Goal: Complete application form

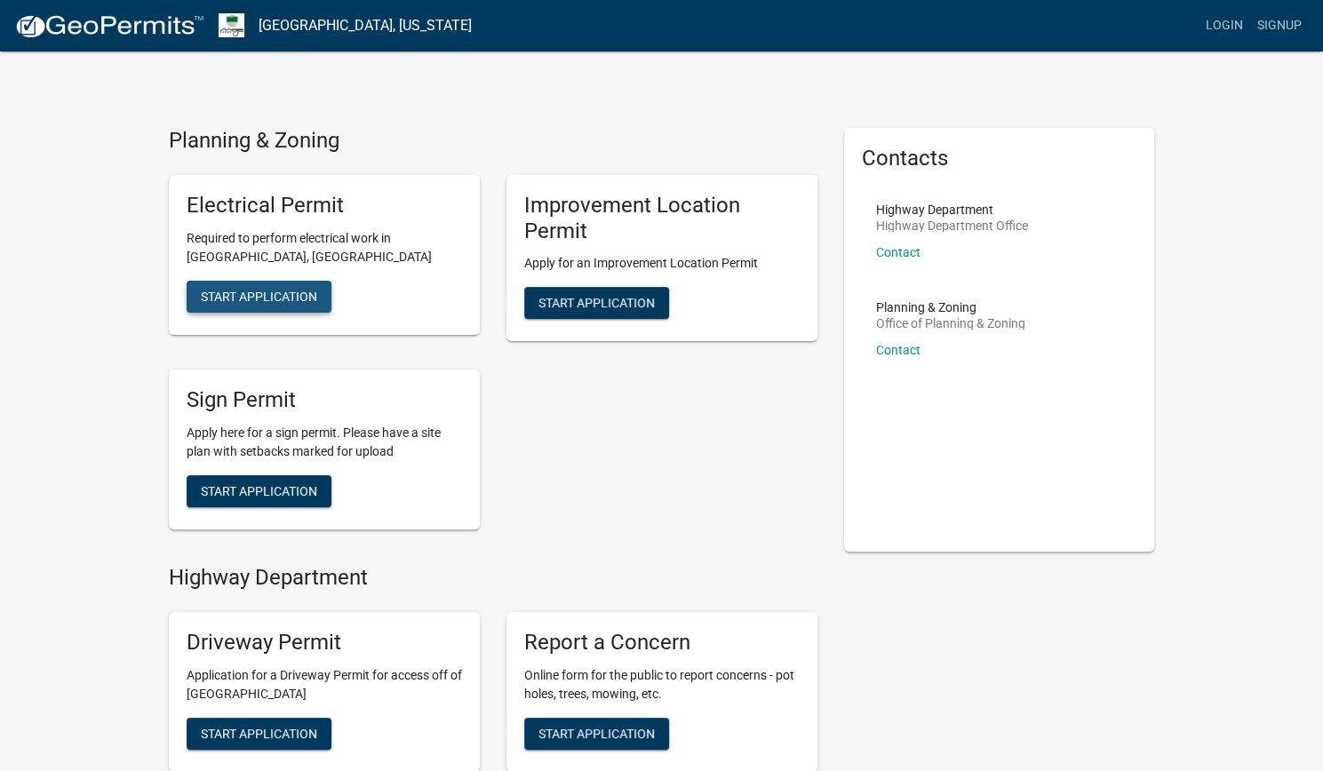
click at [300, 290] on span "Start Application" at bounding box center [259, 296] width 116 height 14
click at [769, 603] on div "Report a Concern Online form for the public to report concerns - pot holes, tre…" at bounding box center [662, 692] width 338 height 188
click at [888, 356] on div "Planning & Zoning Office of Planning & Zoning Contact" at bounding box center [950, 335] width 149 height 69
click at [894, 348] on link "Contact" at bounding box center [898, 350] width 44 height 14
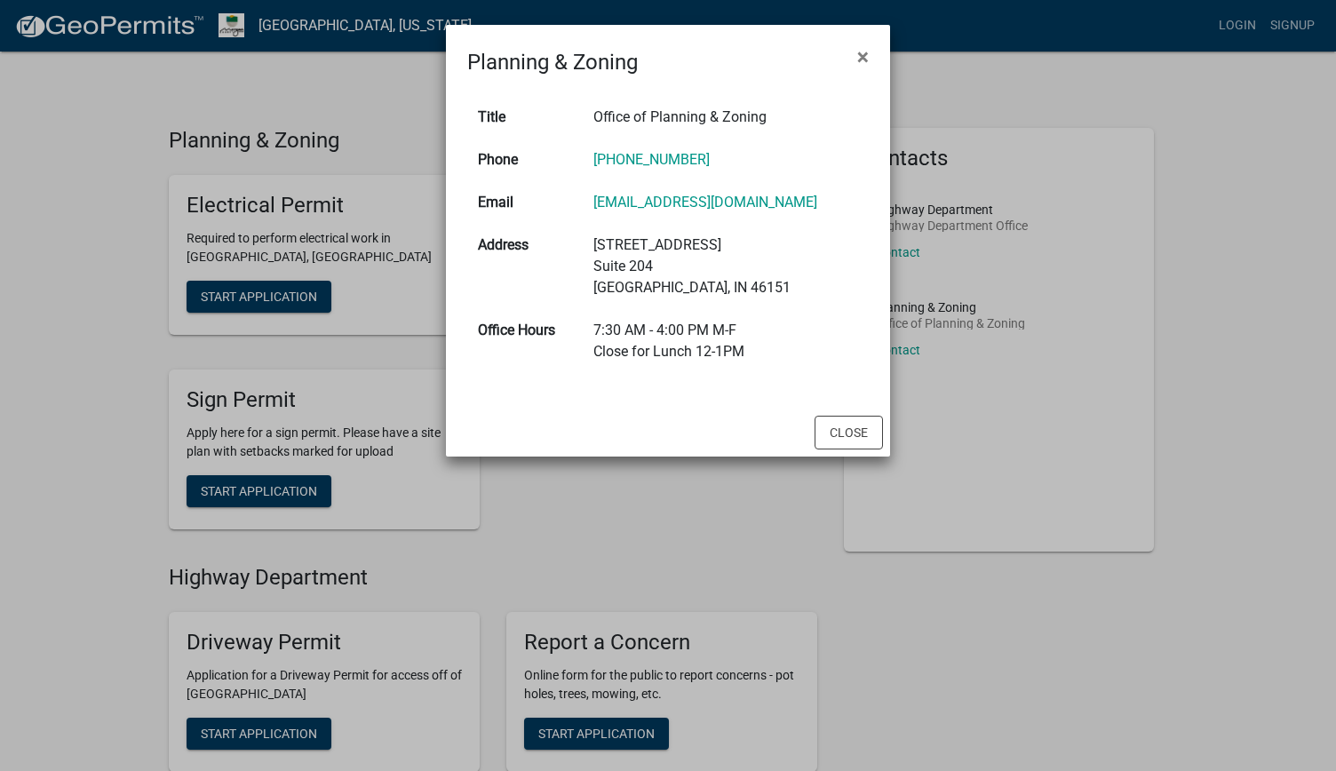
click at [808, 554] on ngb-modal-window "Planning & Zoning × Title Office of Planning & Zoning Phone [PHONE_NUMBER] Emai…" at bounding box center [668, 385] width 1336 height 771
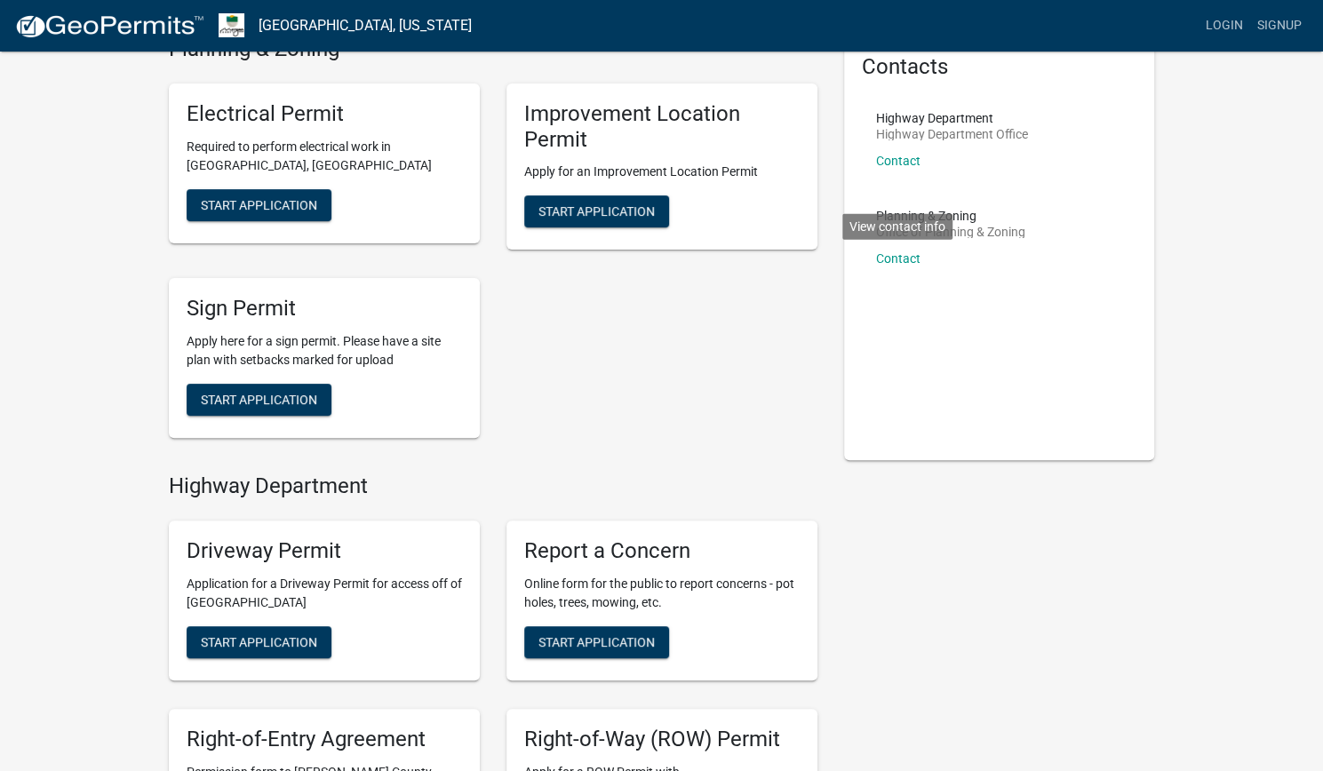
scroll to position [95, 0]
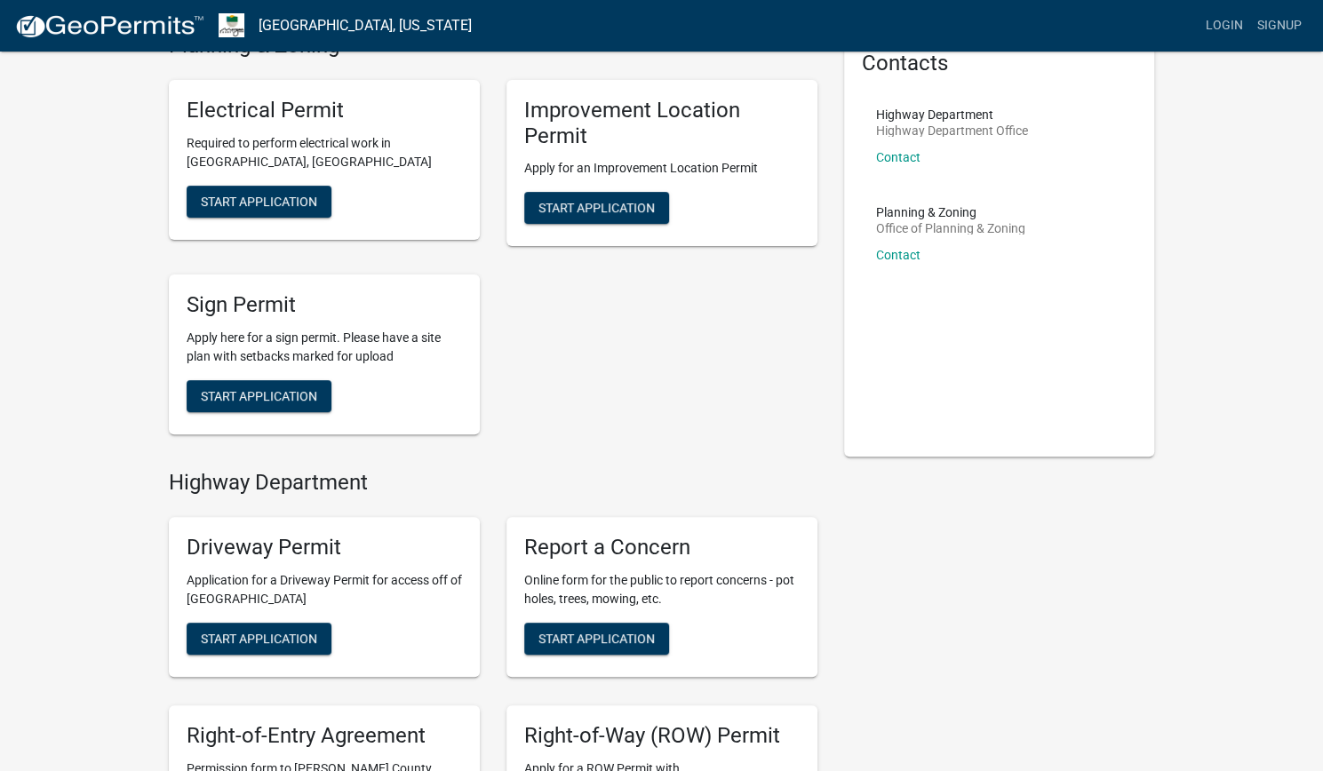
click at [727, 452] on div "Planning & Zoning Electrical Permit Required to perform electrical work in [GEO…" at bounding box center [493, 456] width 648 height 846
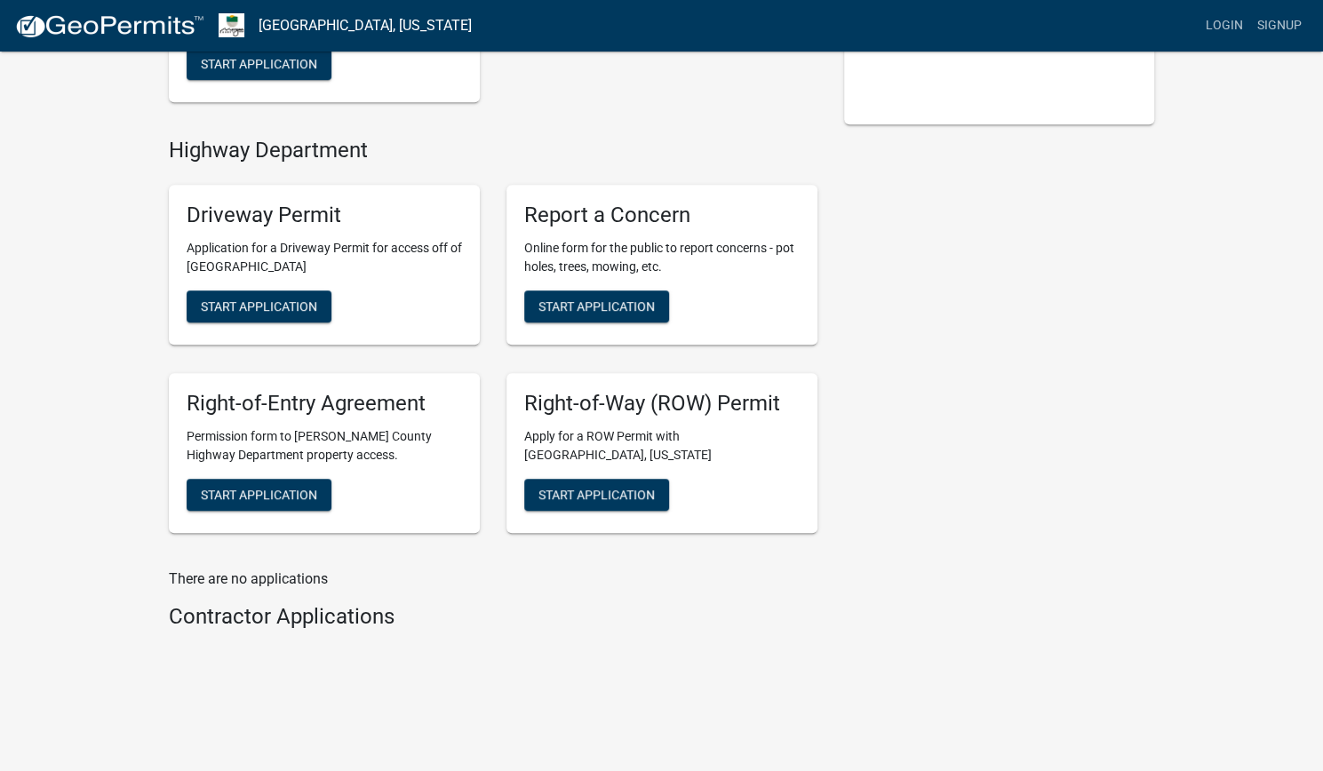
scroll to position [431, 0]
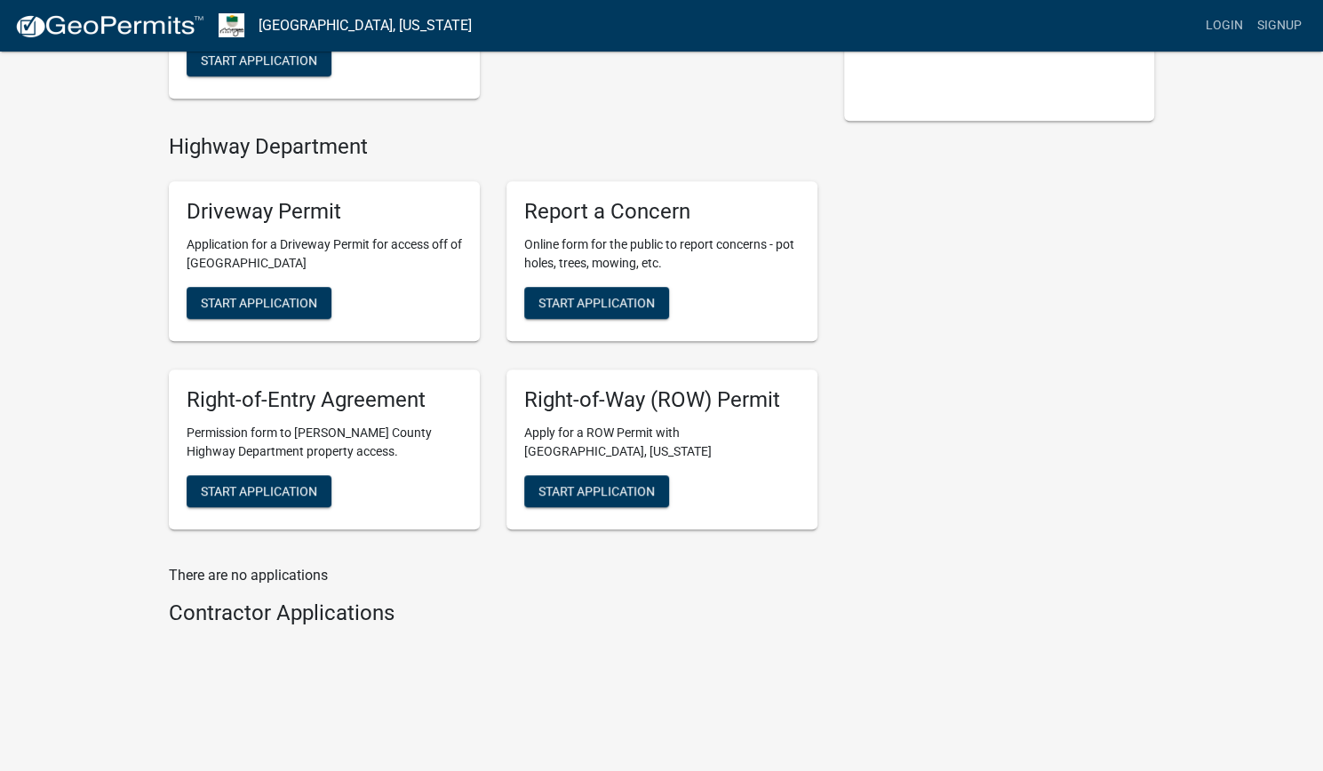
click at [307, 619] on h4 "Contractor Applications" at bounding box center [493, 613] width 648 height 26
click at [950, 556] on div "Contacts Highway Department Highway Department Office Contact Planning & Zoning…" at bounding box center [999, 175] width 338 height 957
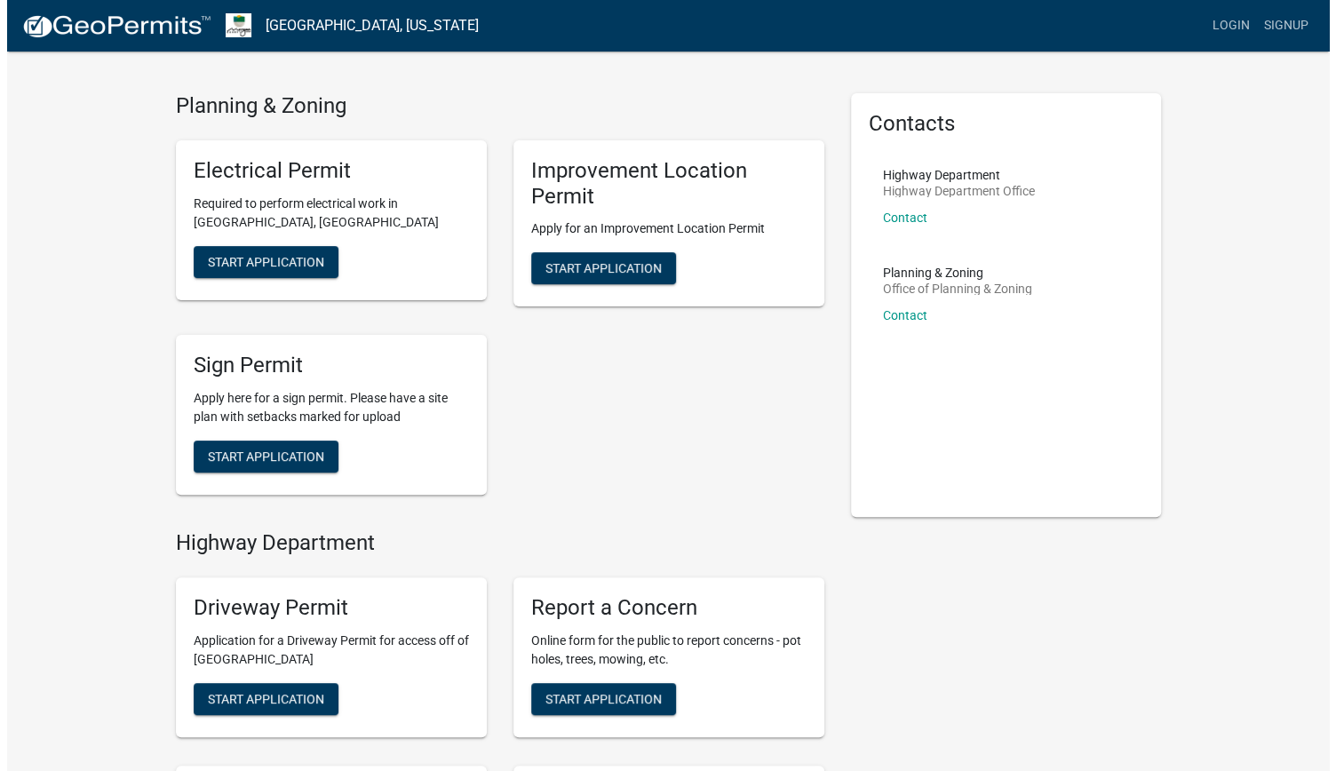
scroll to position [0, 0]
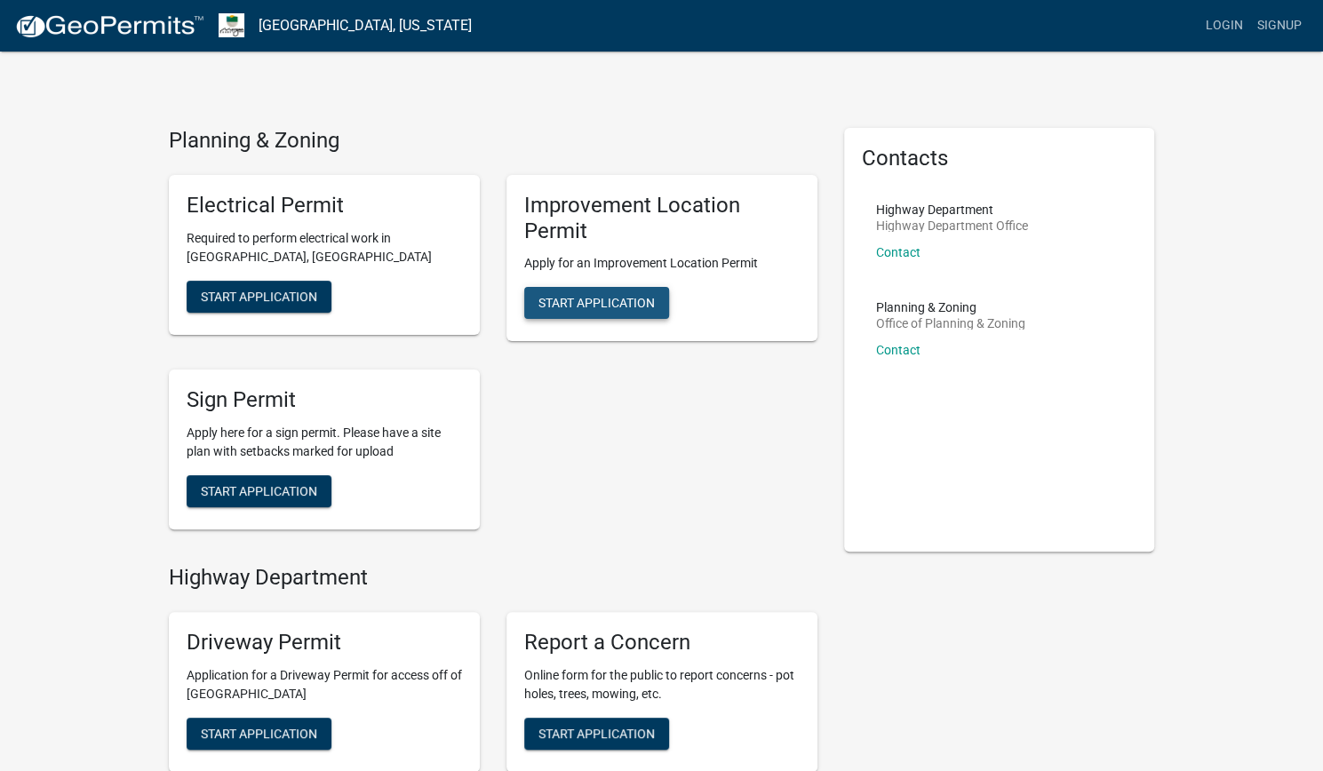
click at [632, 319] on button "Start Application" at bounding box center [596, 303] width 145 height 32
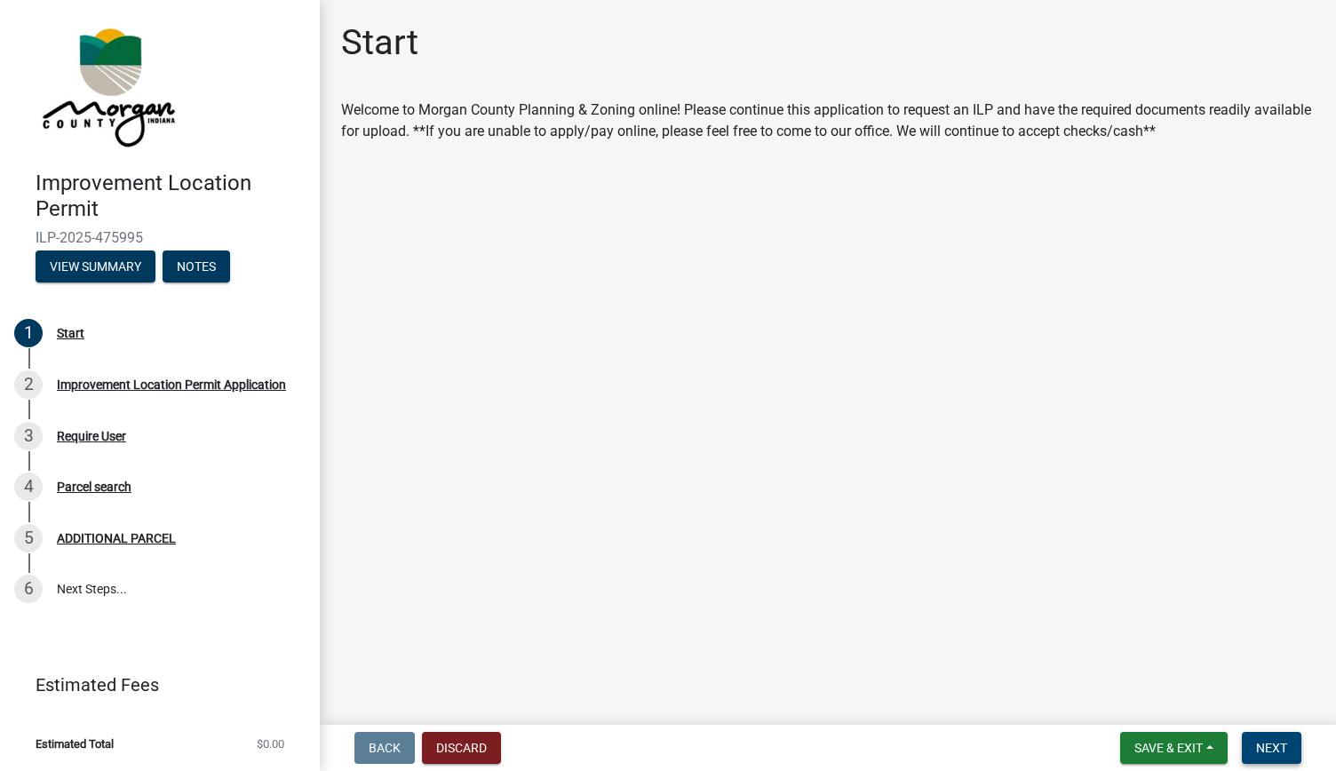
click at [1276, 742] on span "Next" at bounding box center [1271, 748] width 31 height 14
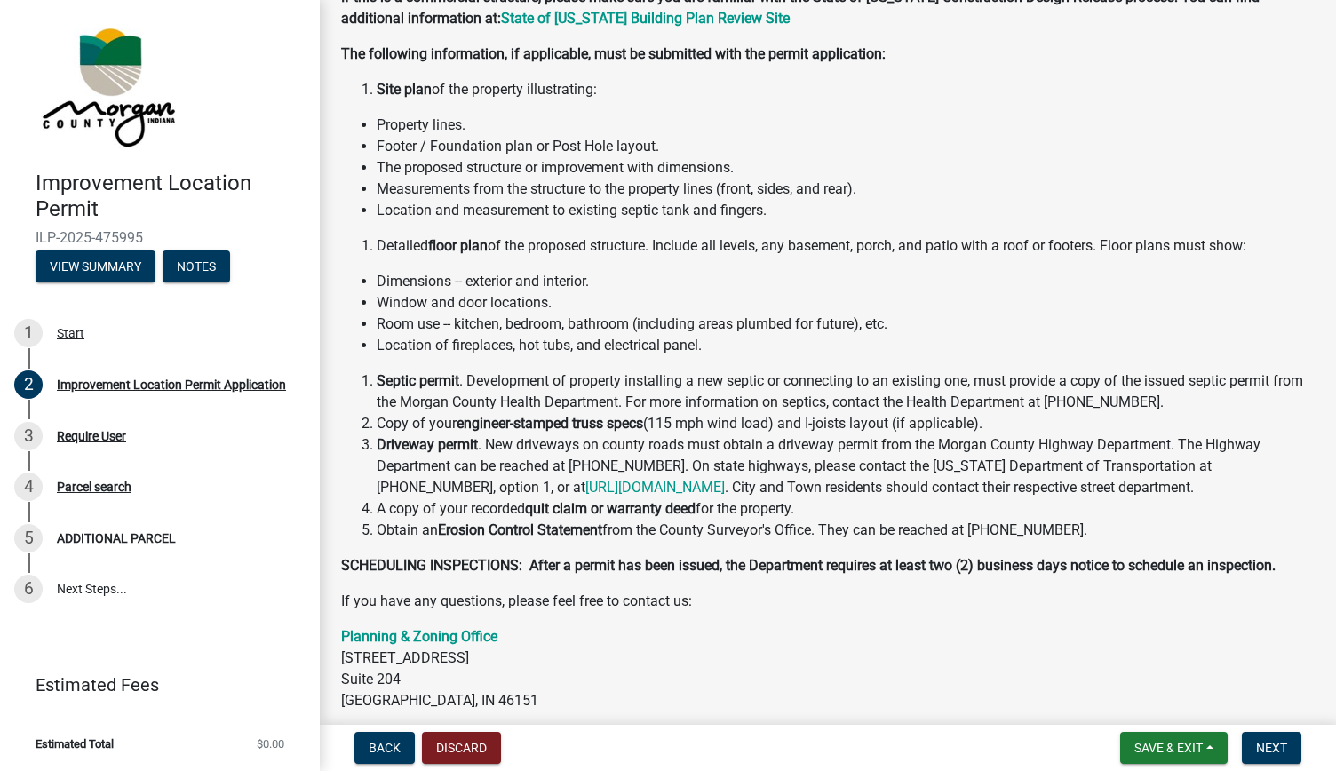
scroll to position [144, 0]
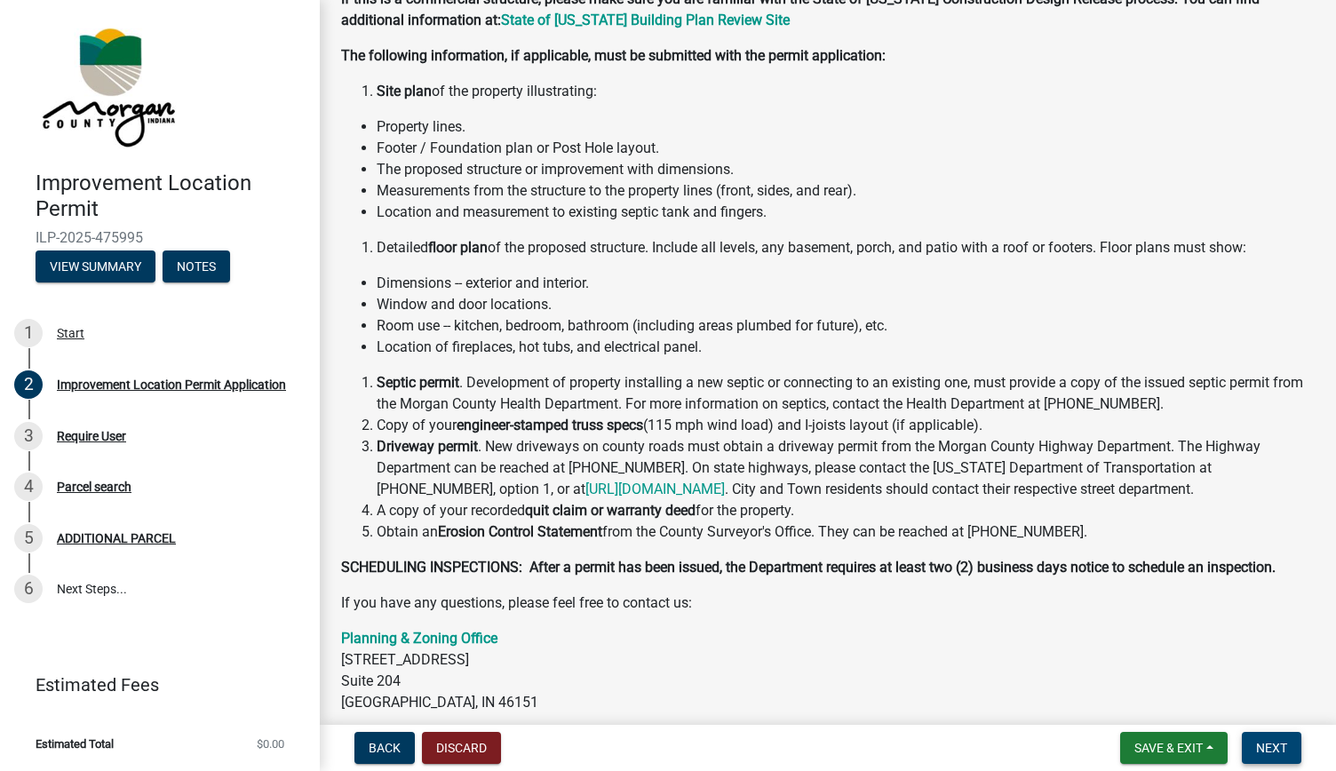
click at [1270, 741] on span "Next" at bounding box center [1271, 748] width 31 height 14
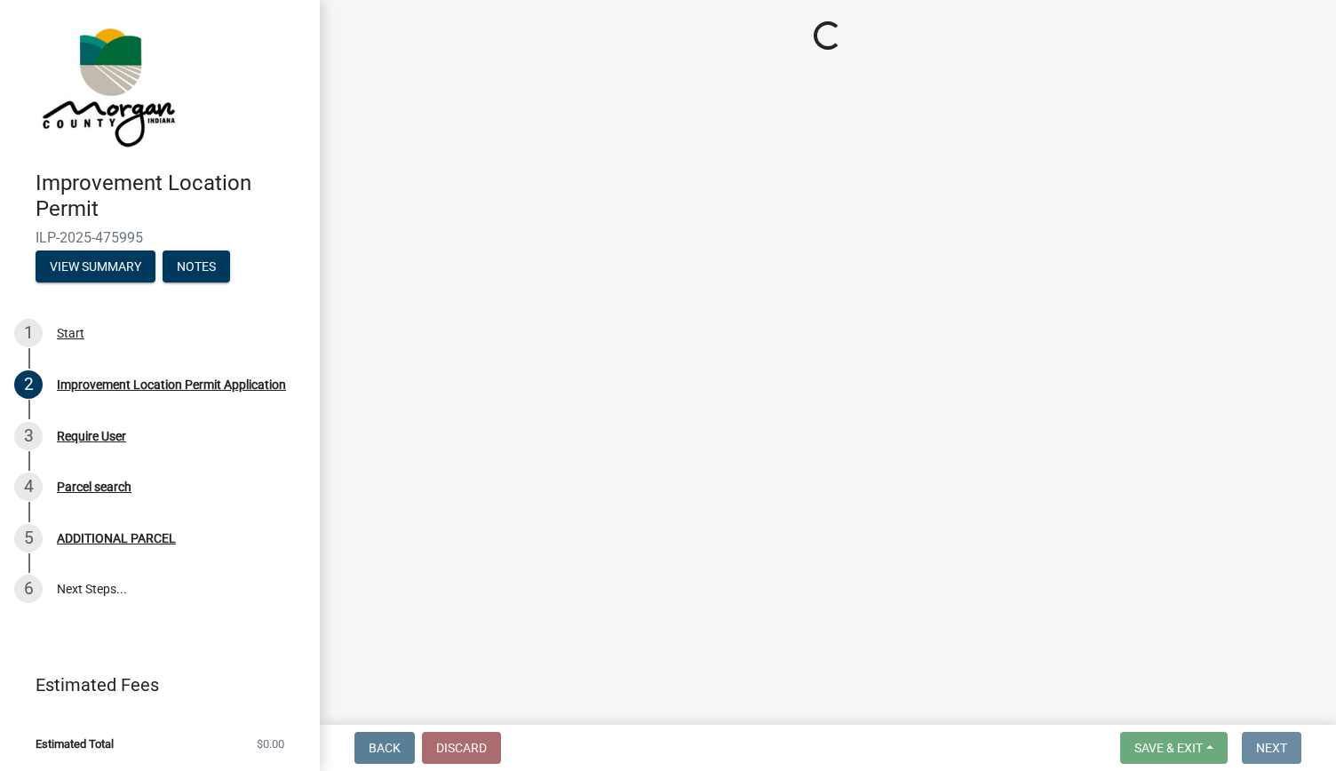
scroll to position [0, 0]
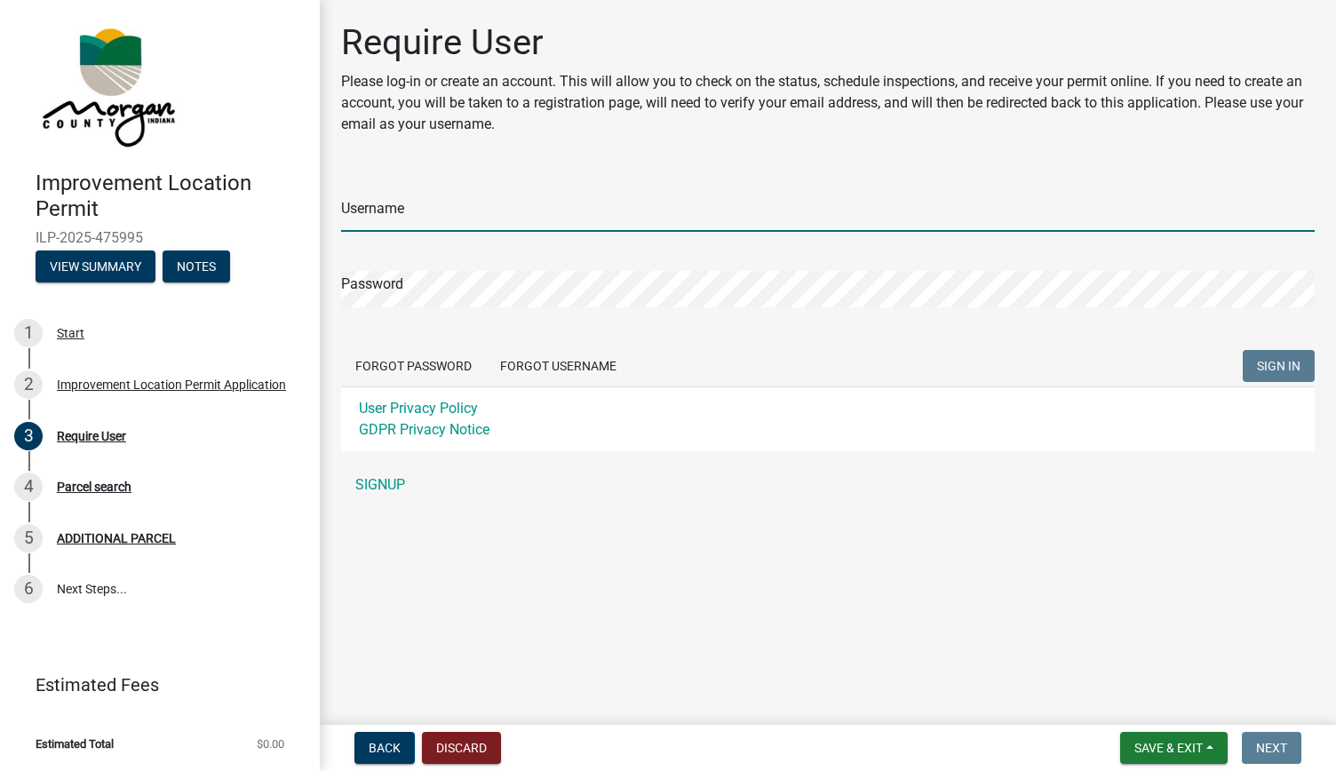
click at [431, 225] on input "Username" at bounding box center [827, 213] width 973 height 36
type input "SolentialPM"
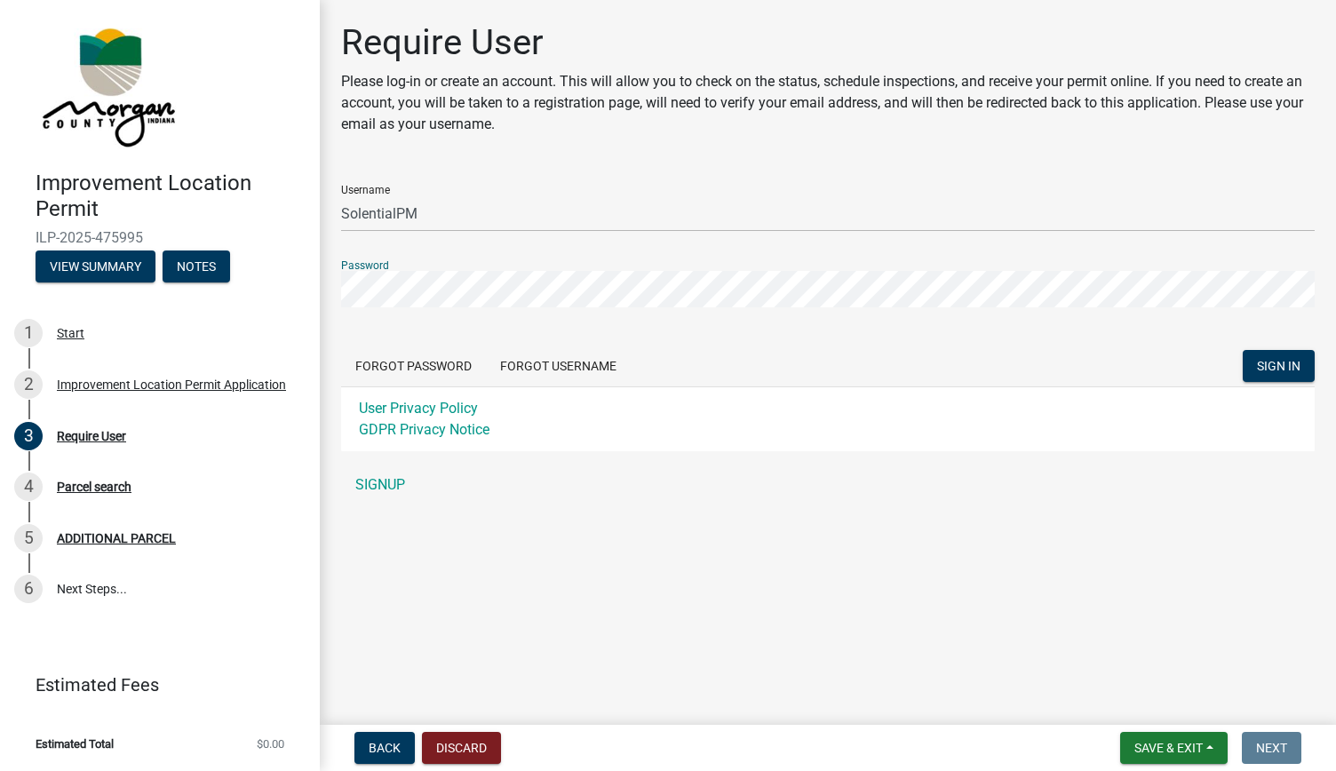
click at [1243, 350] on button "SIGN IN" at bounding box center [1279, 366] width 72 height 32
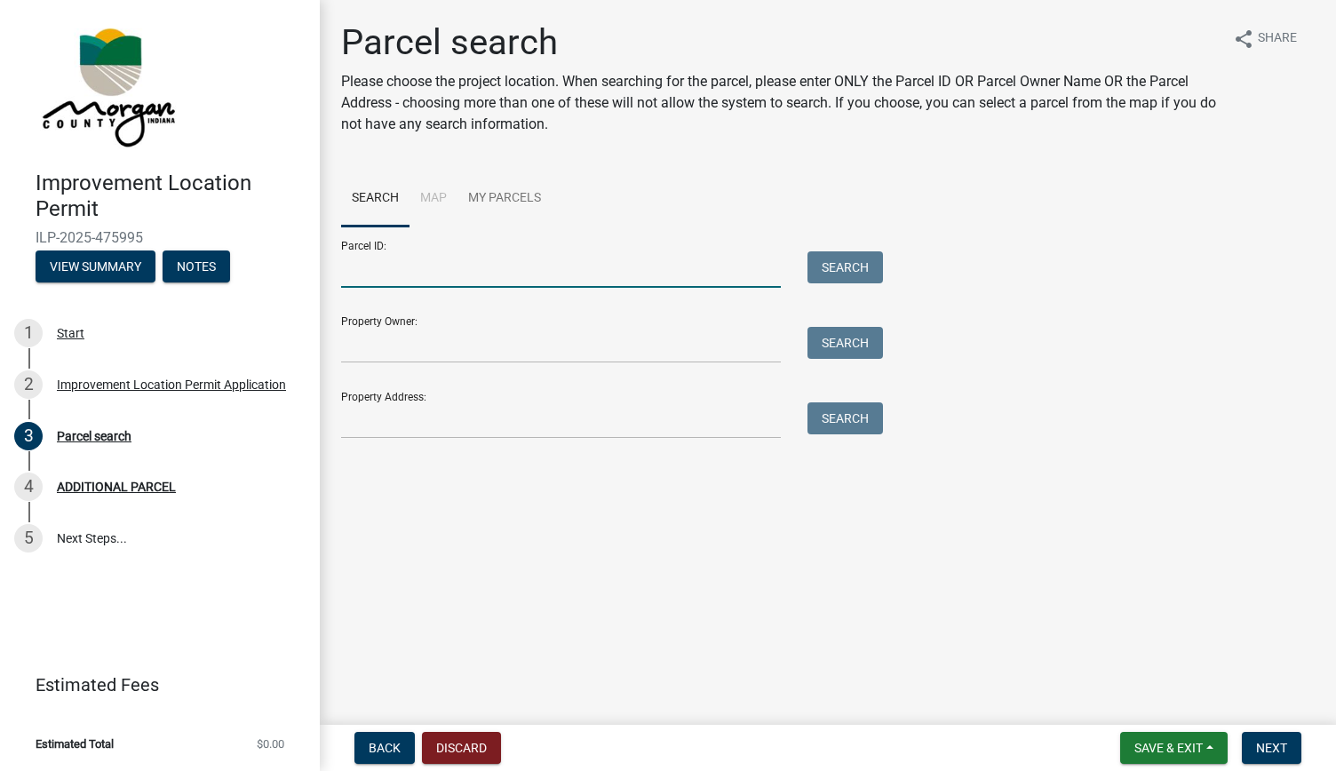
click at [417, 263] on input "Parcel ID:" at bounding box center [561, 269] width 440 height 36
click at [430, 202] on li "Map" at bounding box center [433, 199] width 48 height 57
click at [448, 202] on li "Map" at bounding box center [433, 199] width 48 height 57
click at [506, 202] on link "My Parcels" at bounding box center [504, 199] width 94 height 57
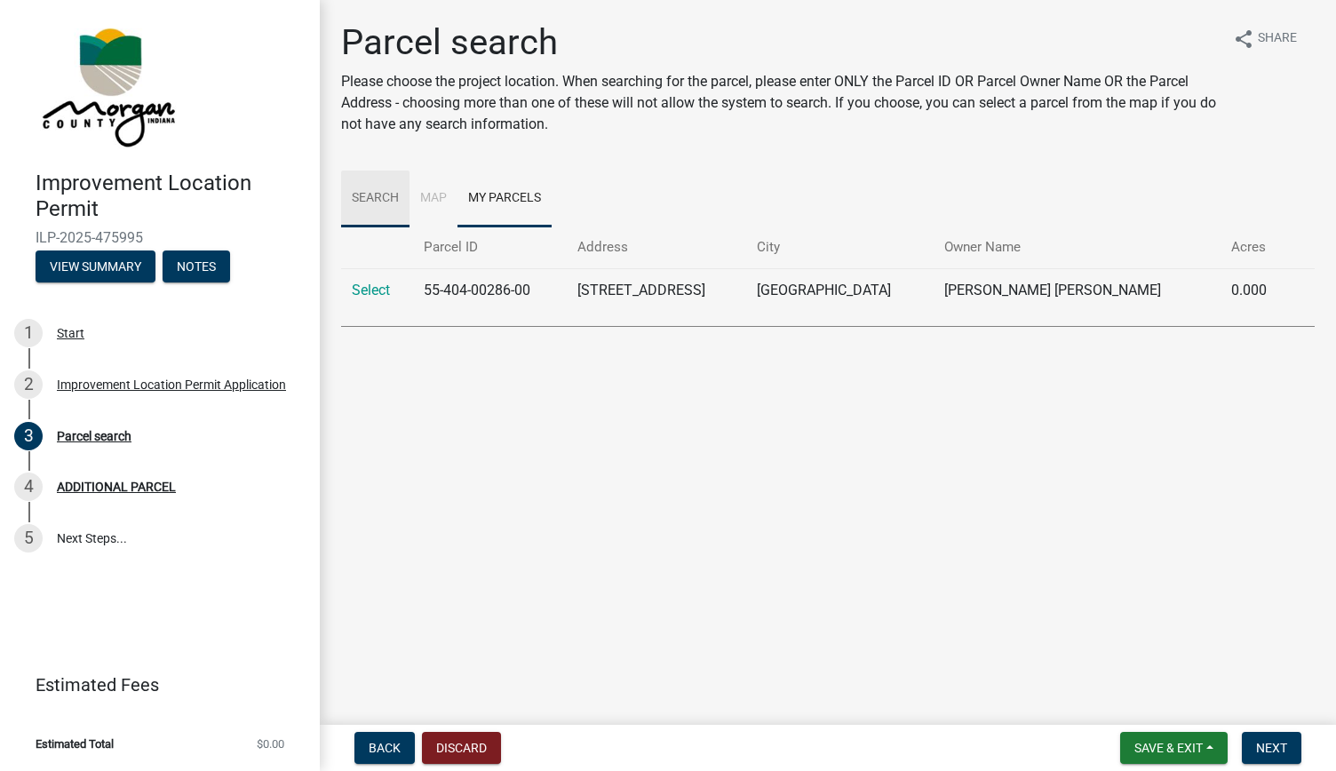
click at [382, 198] on link "Search" at bounding box center [375, 199] width 68 height 57
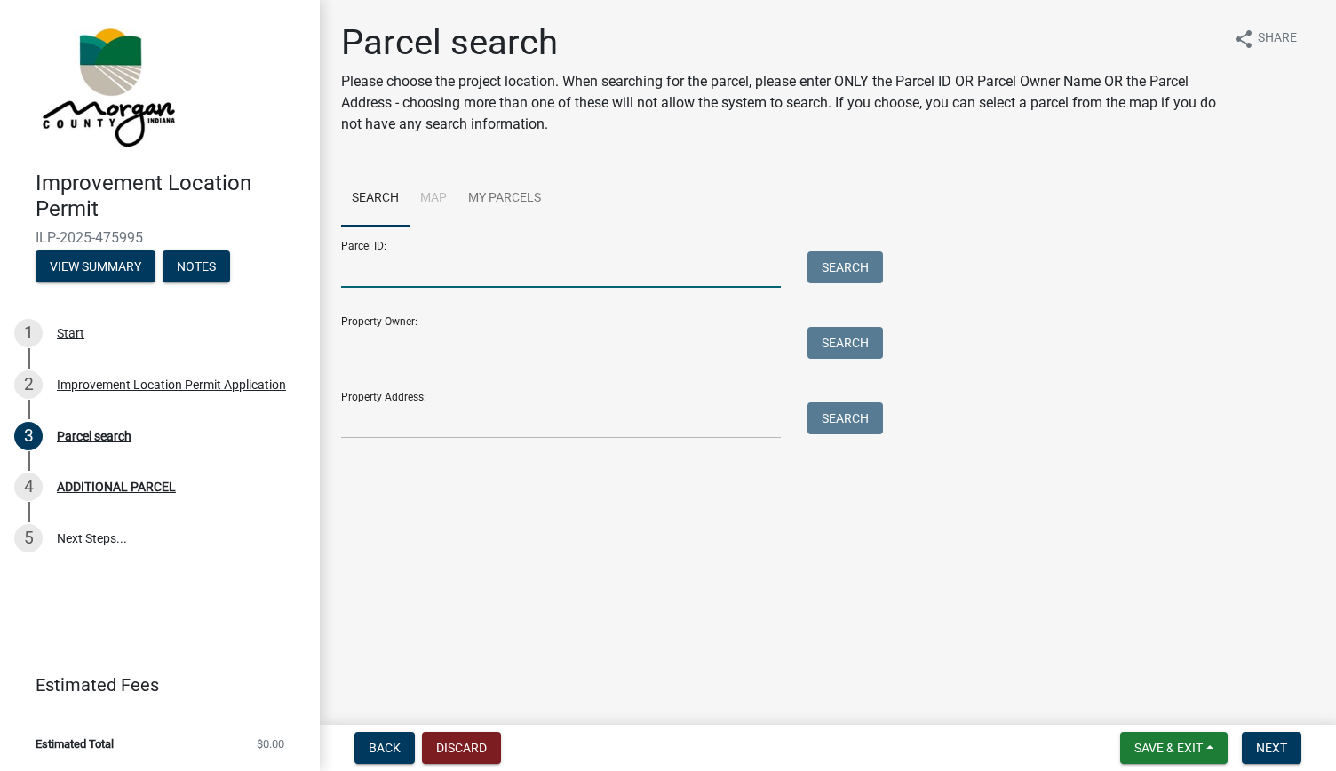
click at [415, 285] on input "Parcel ID:" at bounding box center [561, 269] width 440 height 36
click at [429, 345] on input "Property Owner:" at bounding box center [561, 345] width 440 height 36
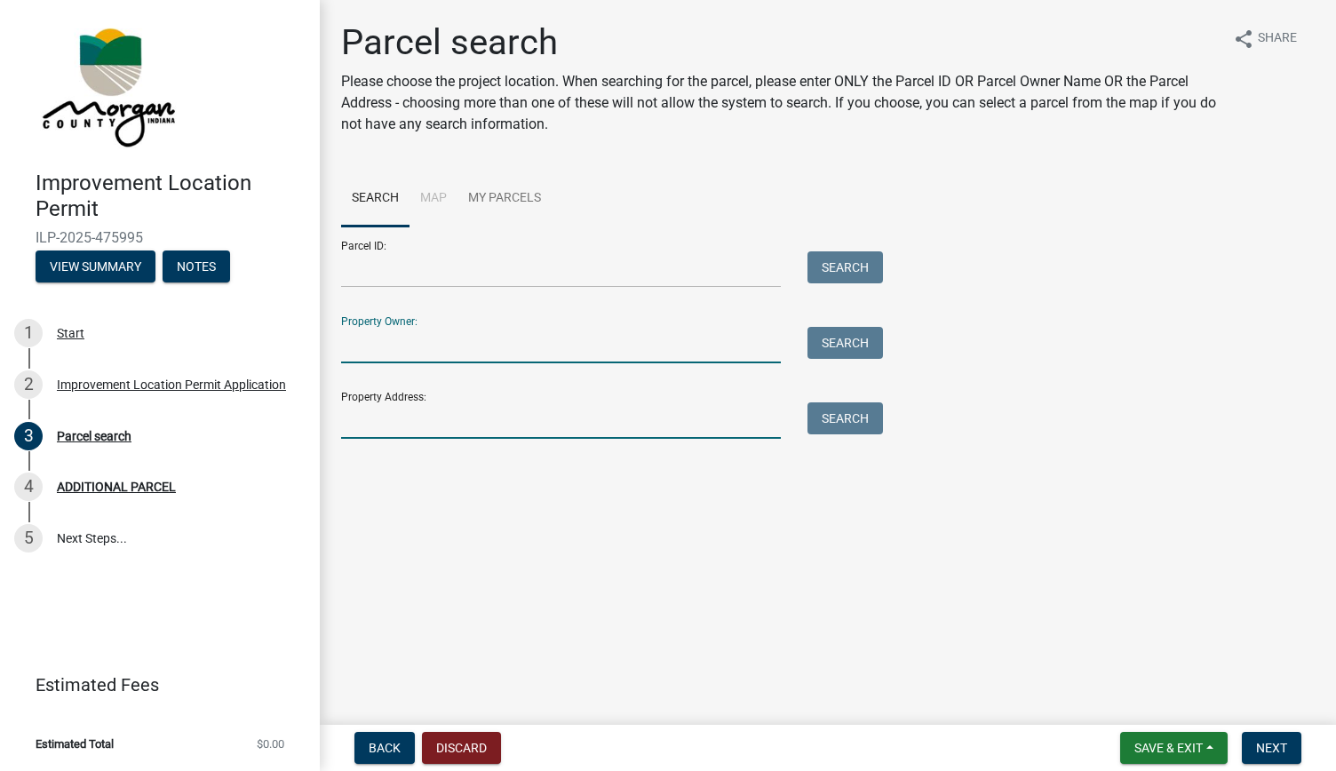
click at [431, 418] on input "Property Address:" at bounding box center [561, 420] width 440 height 36
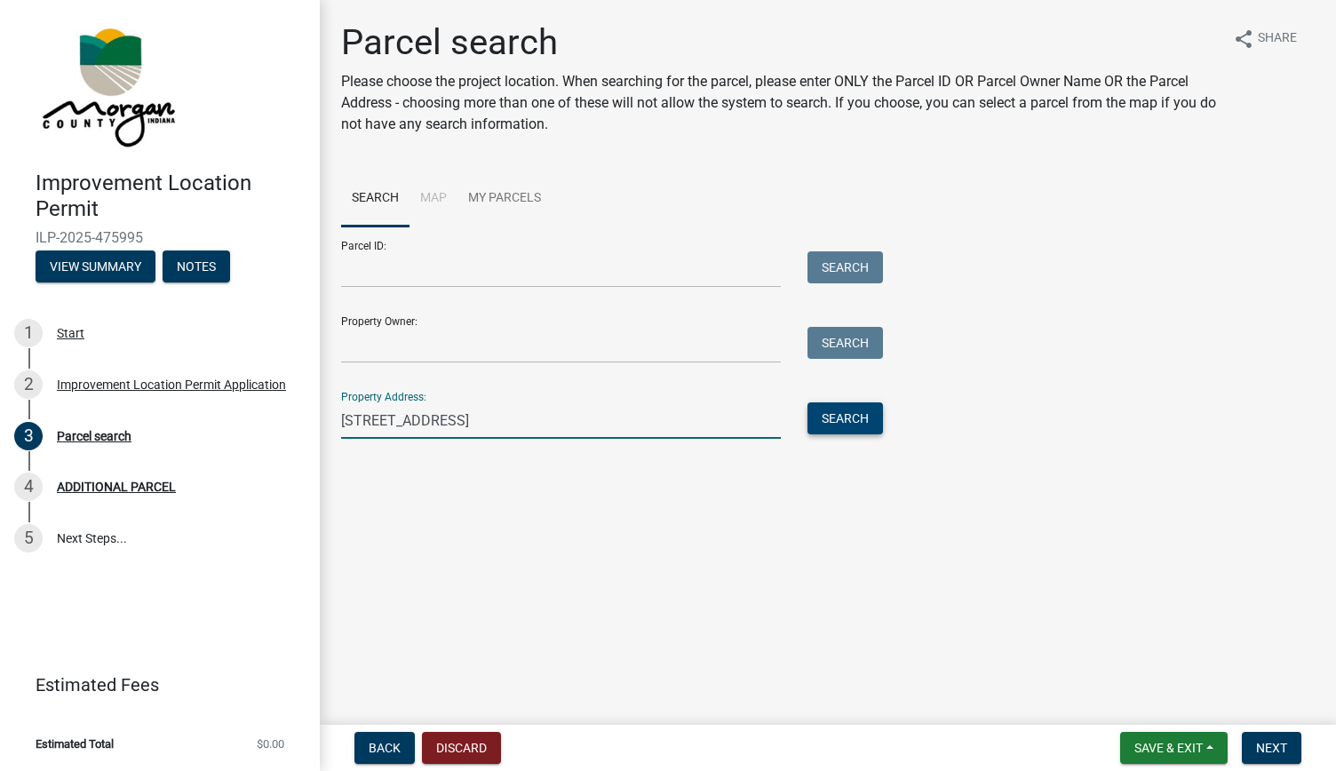
type input "180 S Main Street"
click at [846, 430] on button "Search" at bounding box center [844, 418] width 75 height 32
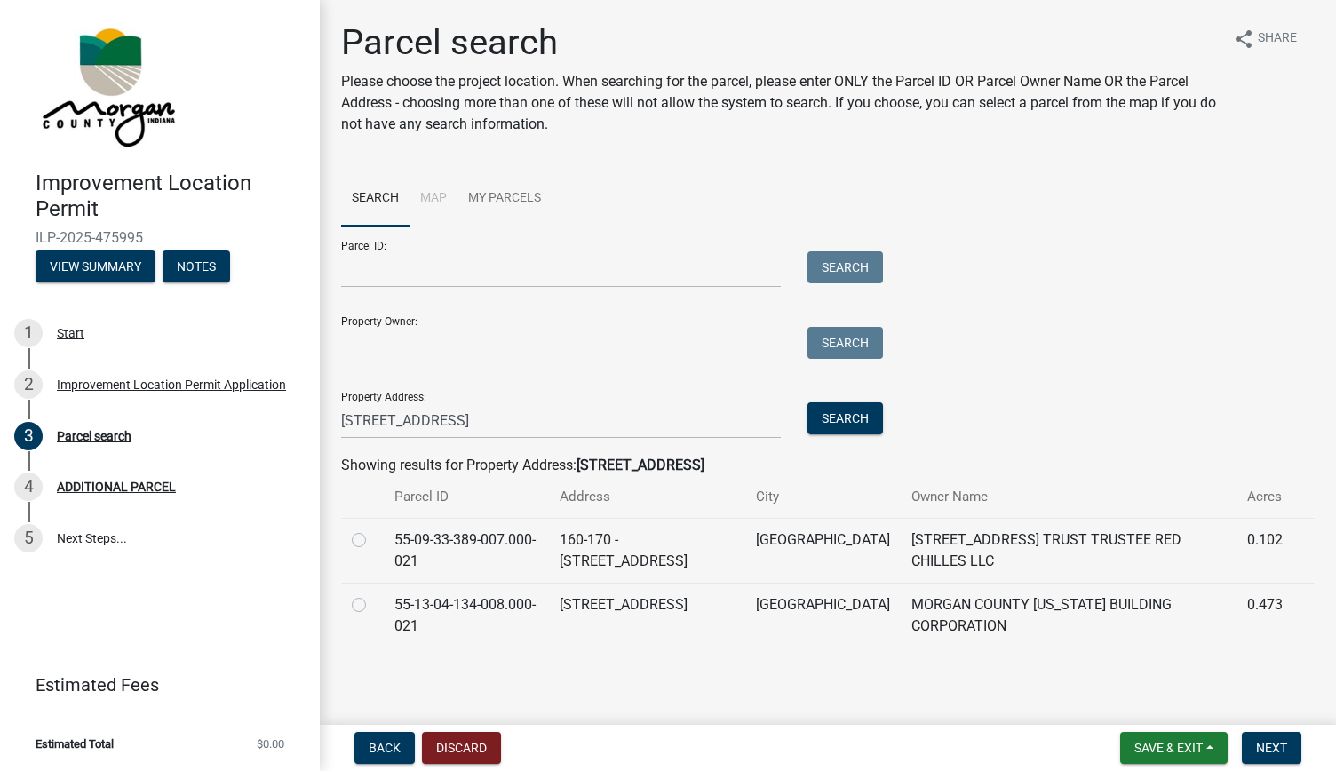
click at [692, 619] on td "180 S MAIN ST" at bounding box center [647, 615] width 196 height 65
click at [373, 594] on label at bounding box center [373, 594] width 0 height 0
click at [373, 606] on input "radio" at bounding box center [379, 600] width 12 height 12
radio input "true"
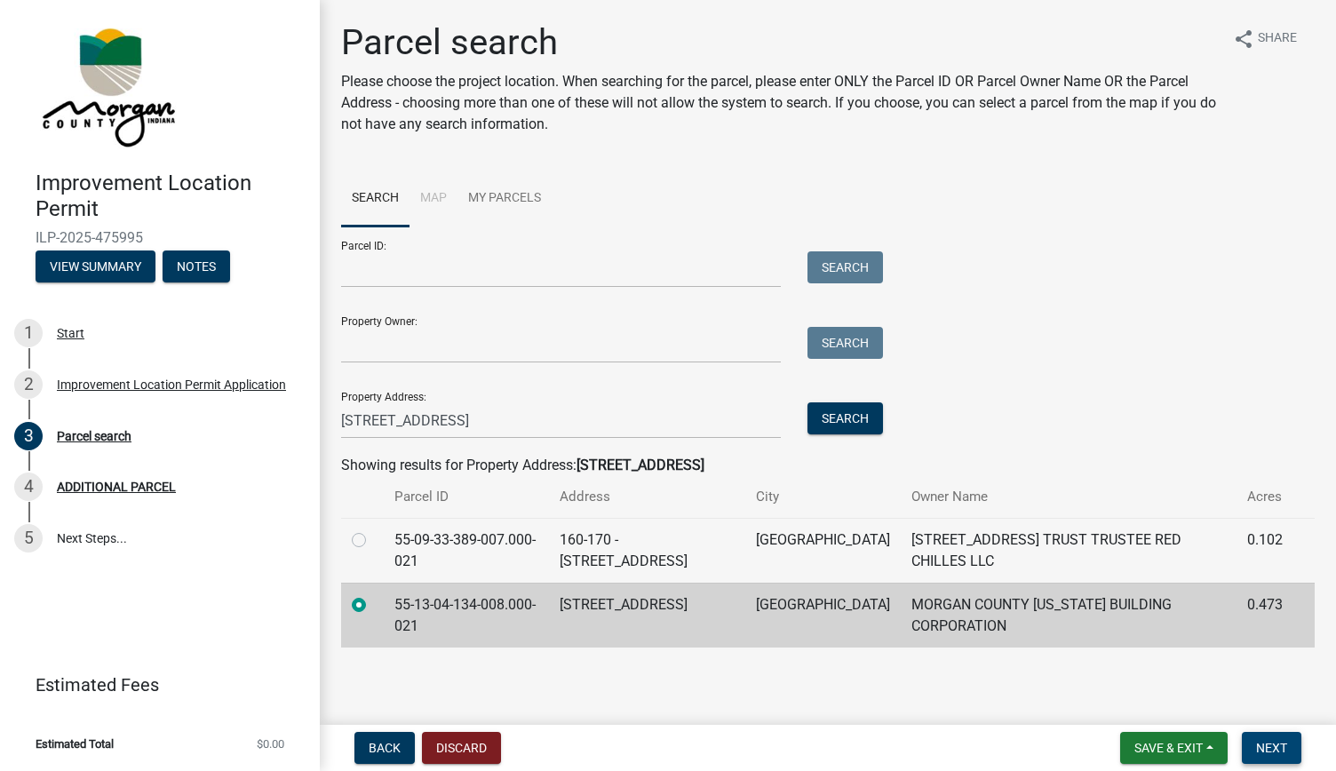
click at [1270, 745] on span "Next" at bounding box center [1271, 748] width 31 height 14
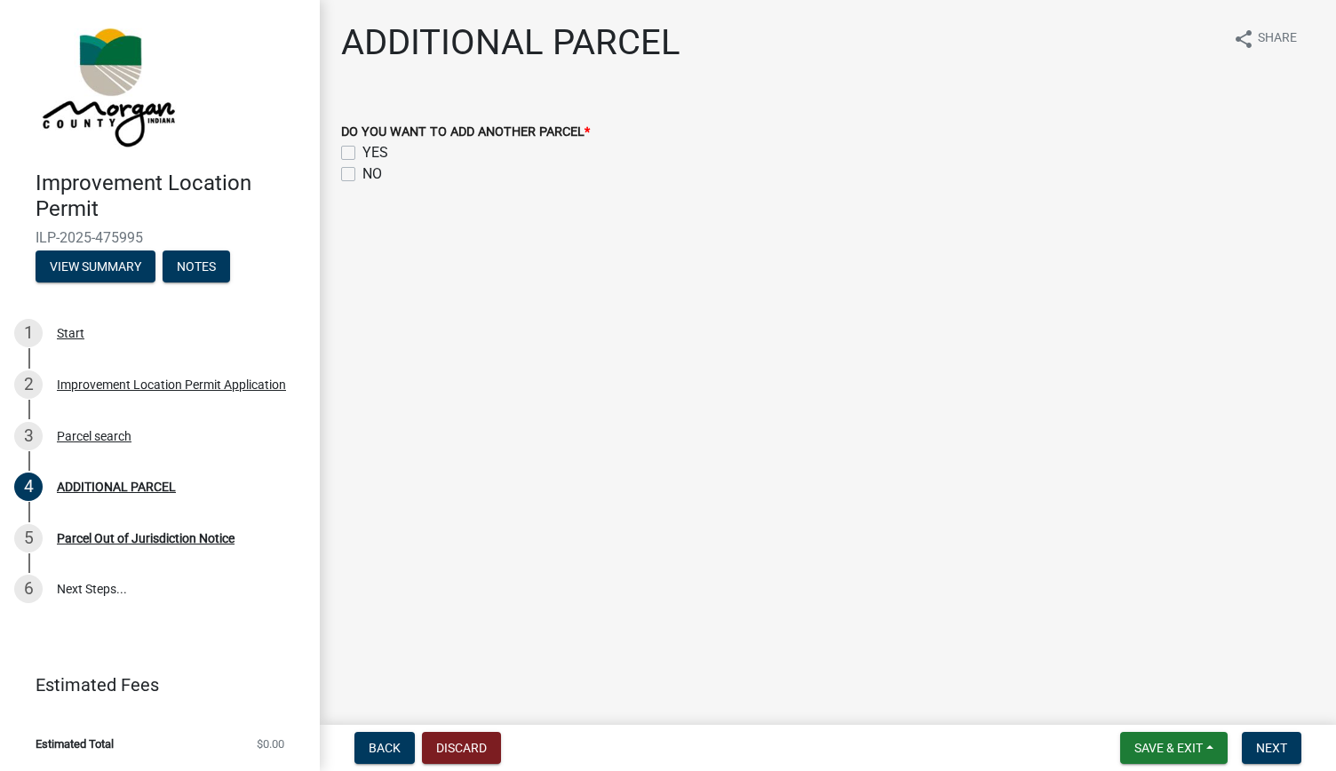
click at [360, 173] on div "NO" at bounding box center [827, 173] width 973 height 21
click at [362, 173] on label "NO" at bounding box center [372, 173] width 20 height 21
click at [362, 173] on input "NO" at bounding box center [368, 169] width 12 height 12
checkbox input "true"
checkbox input "false"
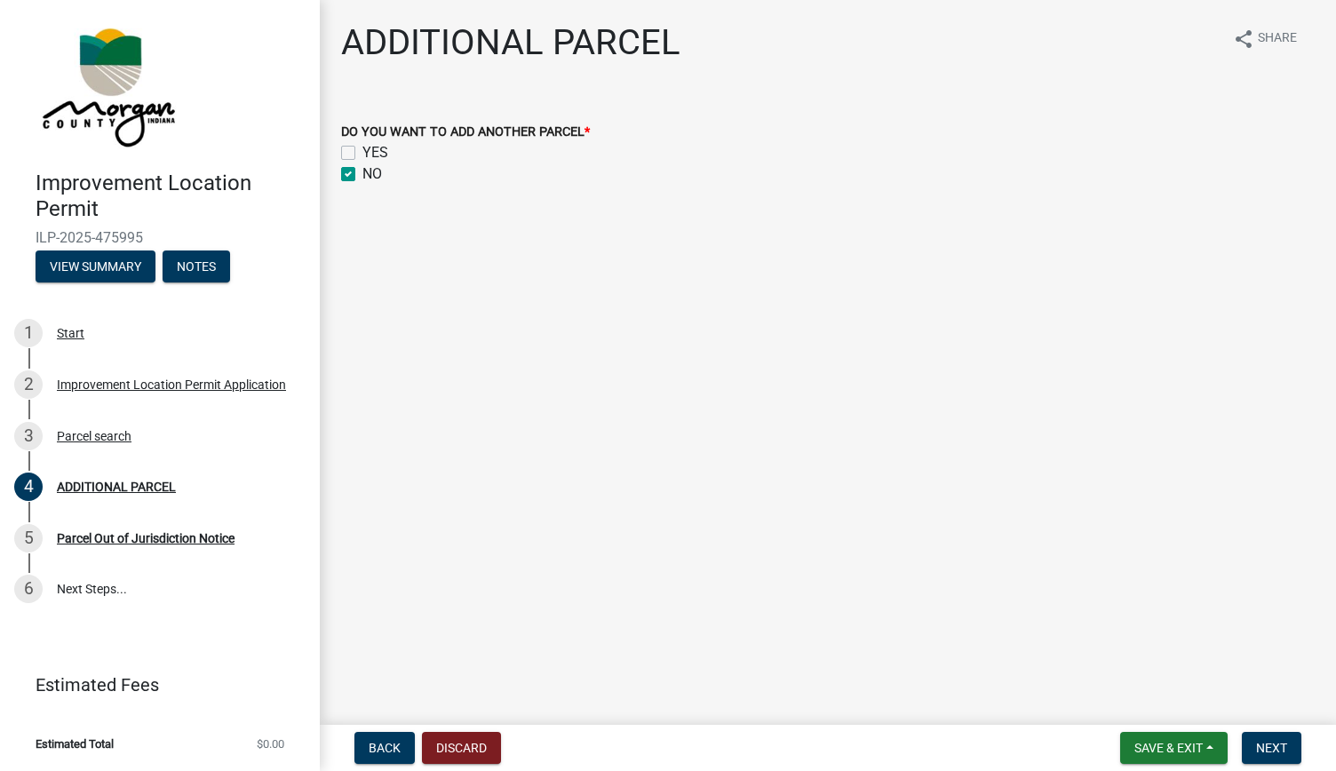
checkbox input "true"
click at [1267, 747] on span "Next" at bounding box center [1271, 748] width 31 height 14
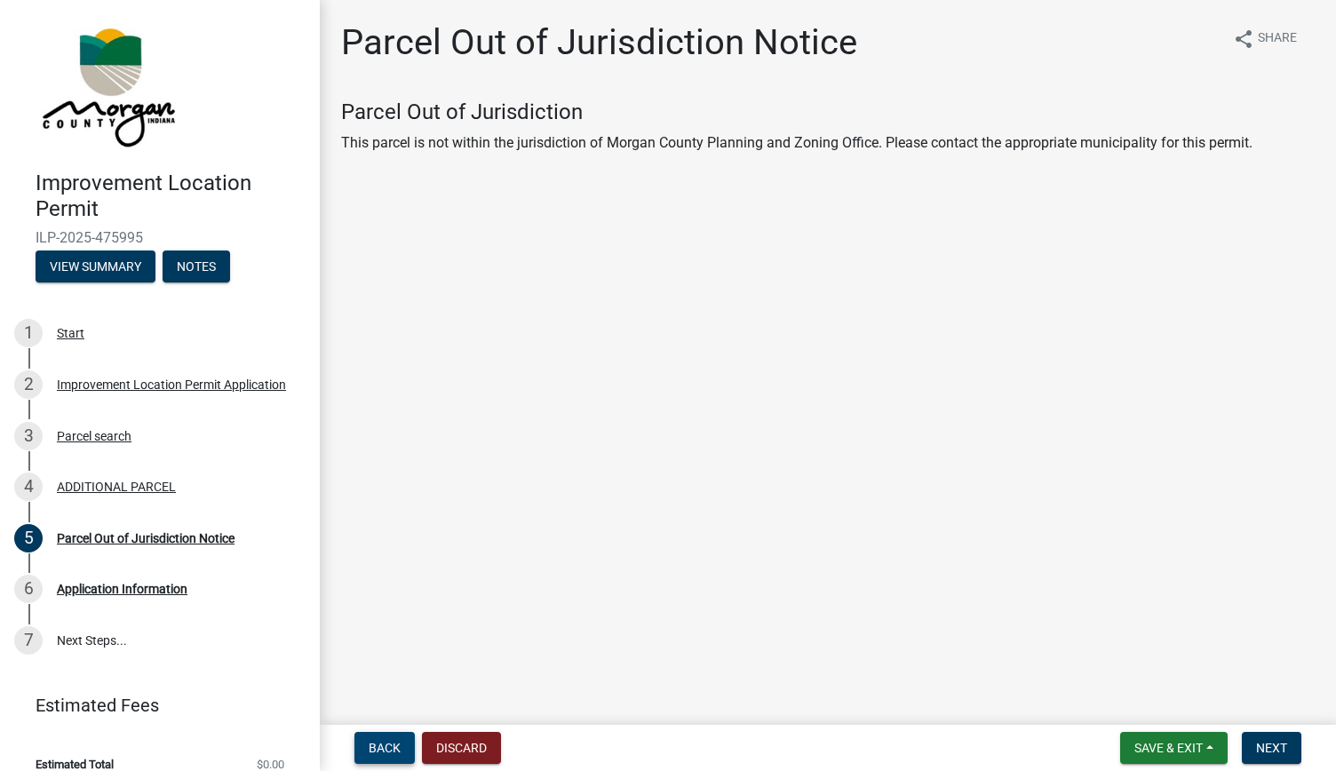
click at [386, 760] on button "Back" at bounding box center [384, 748] width 60 height 32
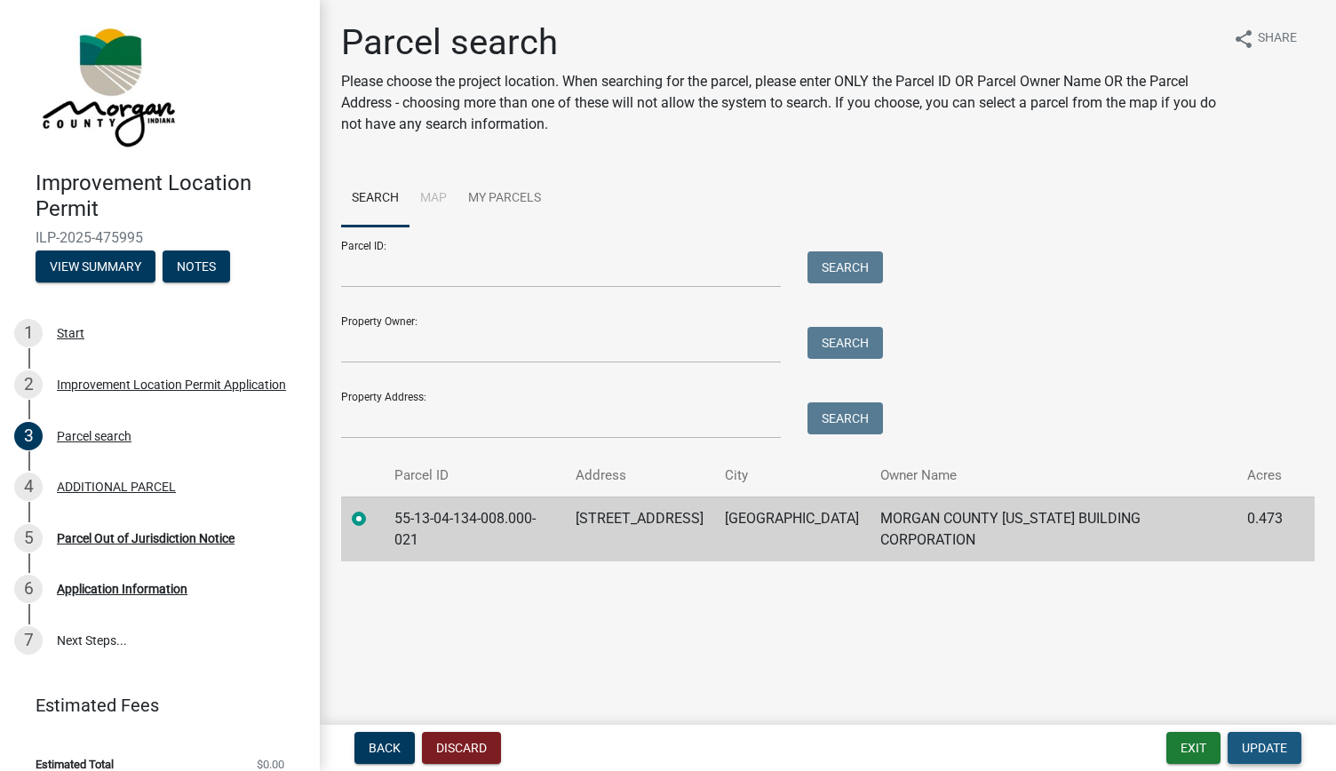
click at [1258, 742] on span "Update" at bounding box center [1264, 748] width 45 height 14
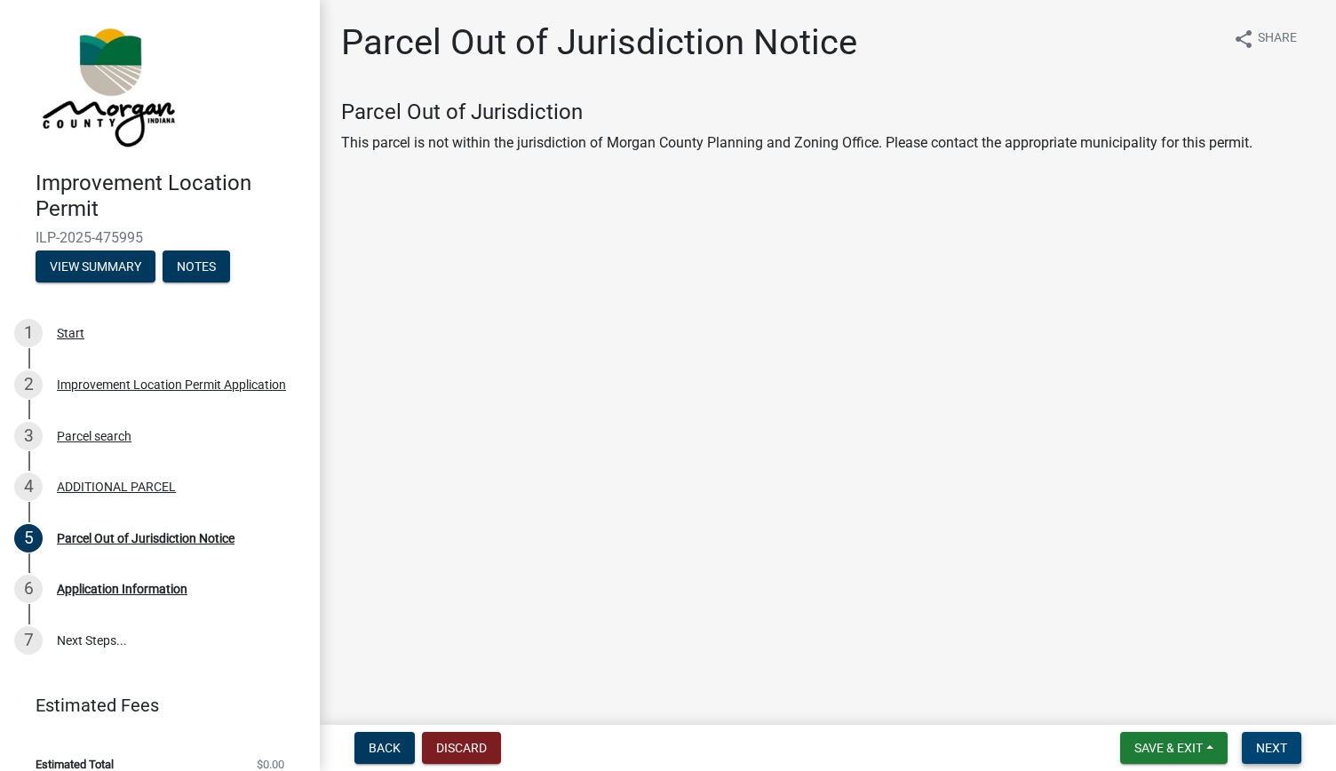
click at [1258, 742] on span "Next" at bounding box center [1271, 748] width 31 height 14
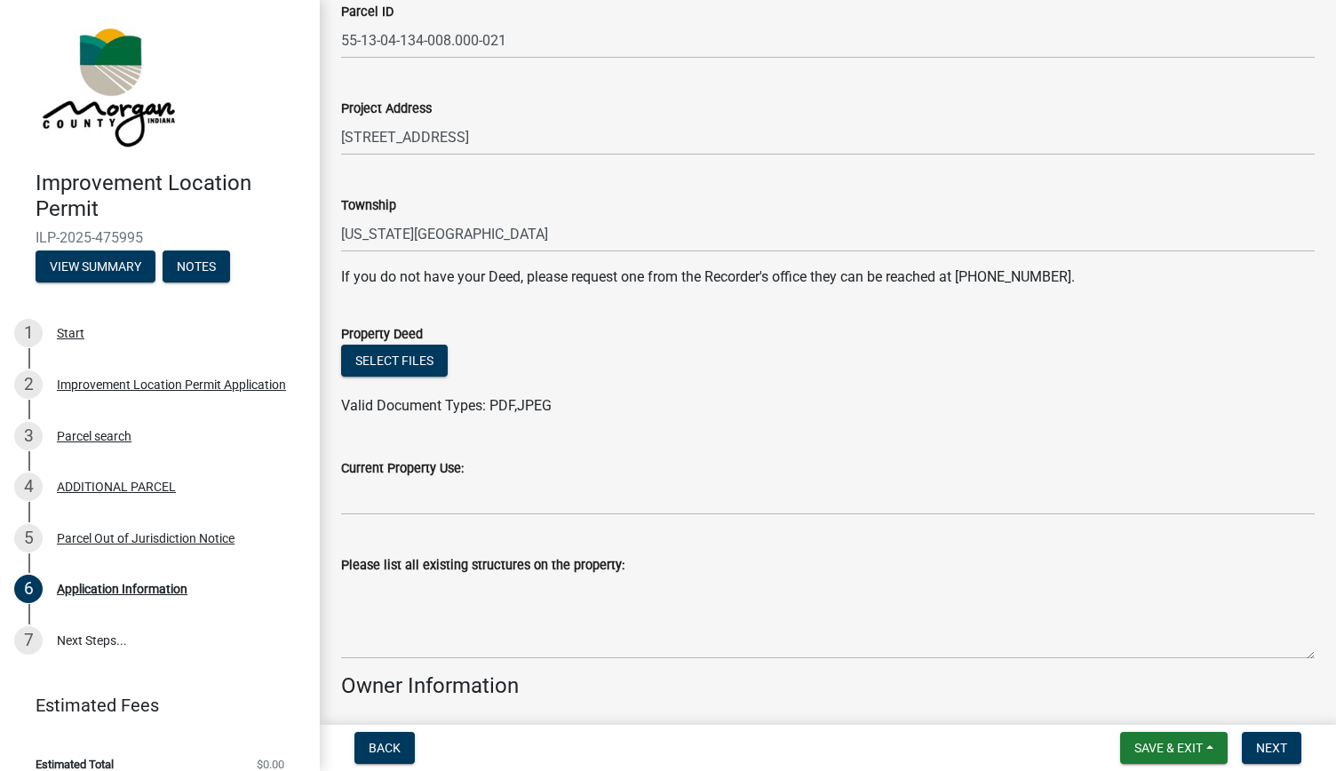
scroll to position [225, 0]
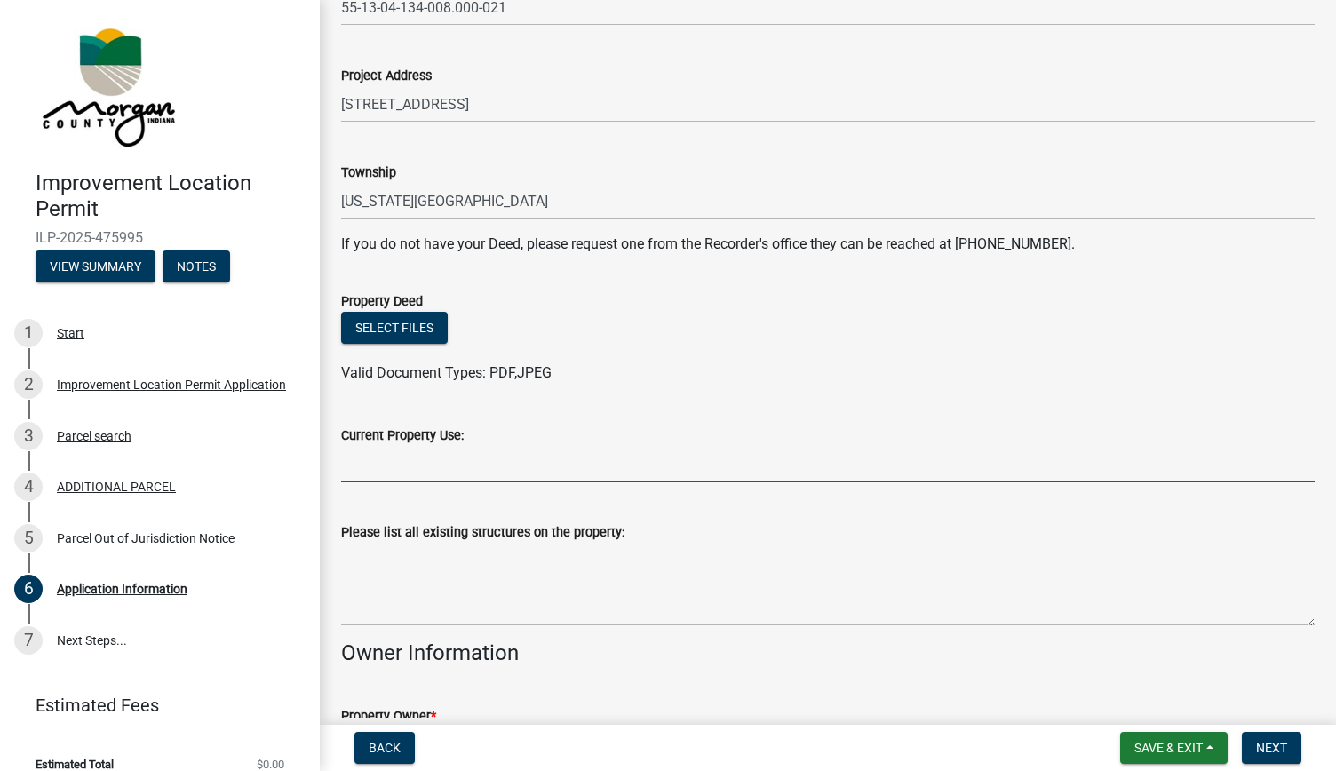
click at [926, 464] on input "Current Property Use:" at bounding box center [827, 464] width 973 height 36
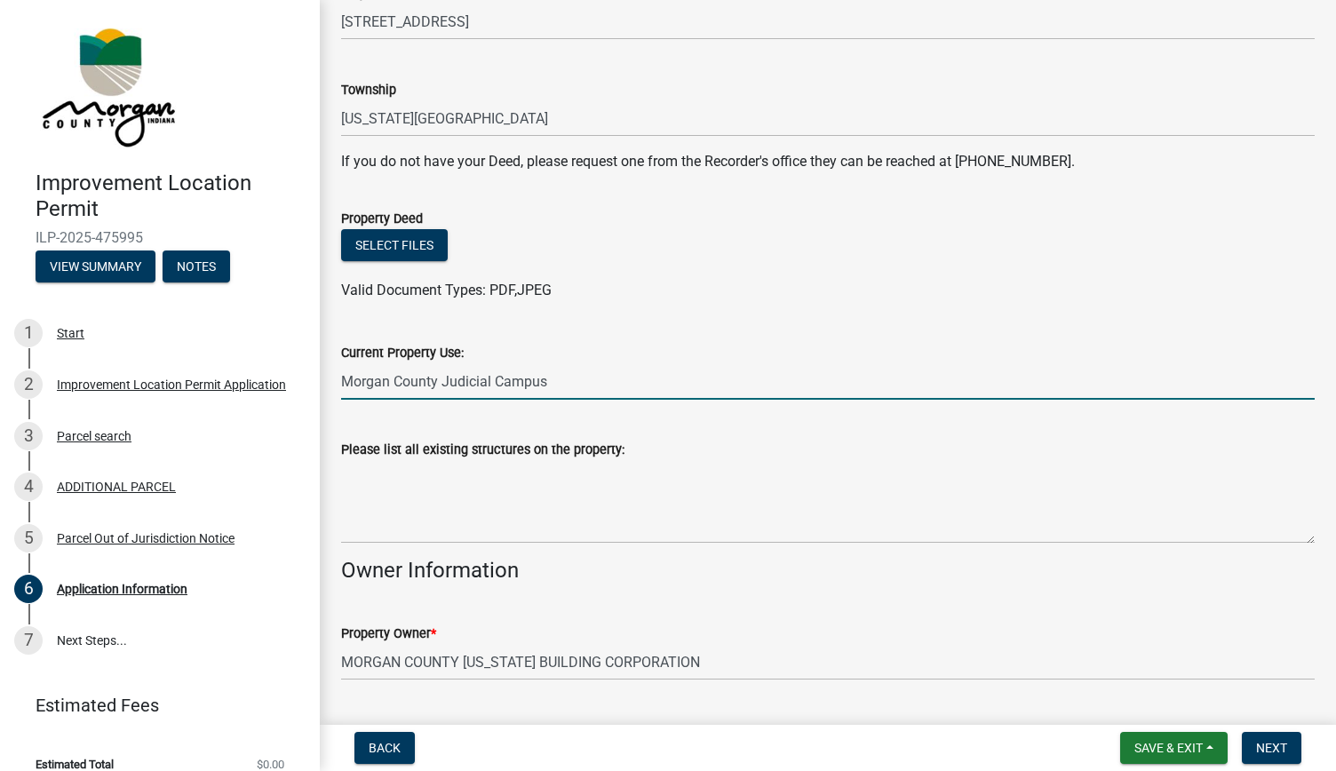
scroll to position [354, 0]
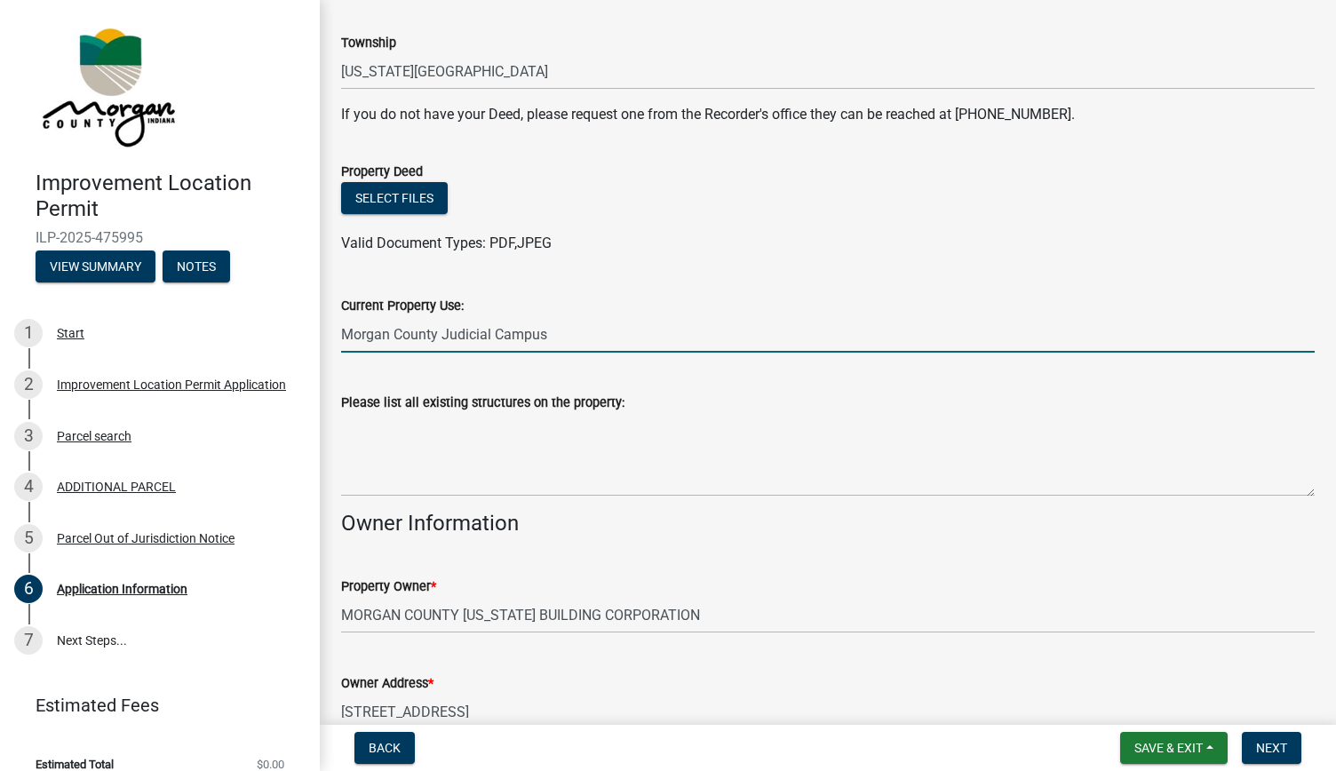
type input "Morgan County Judicial Campus"
click at [645, 494] on textarea "Please list all existing structures on the property:" at bounding box center [827, 454] width 973 height 83
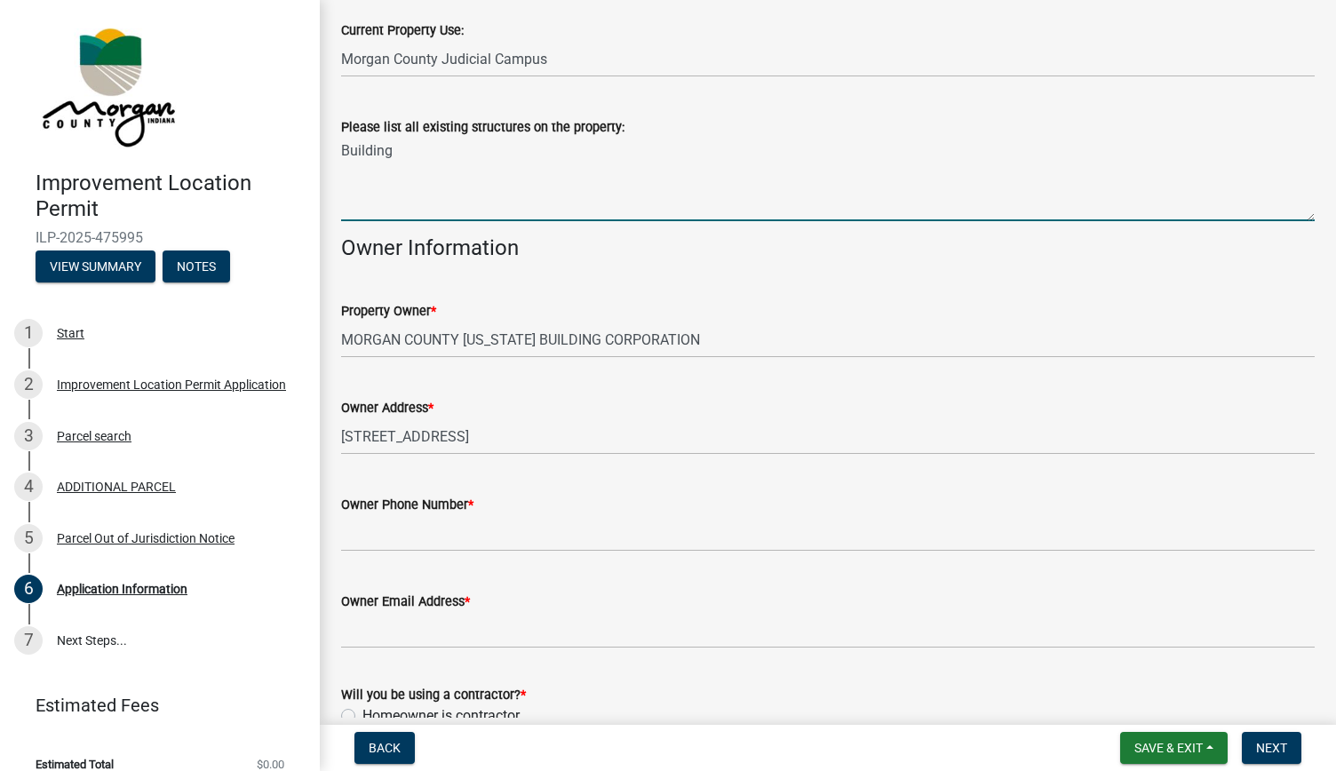
scroll to position [744, 0]
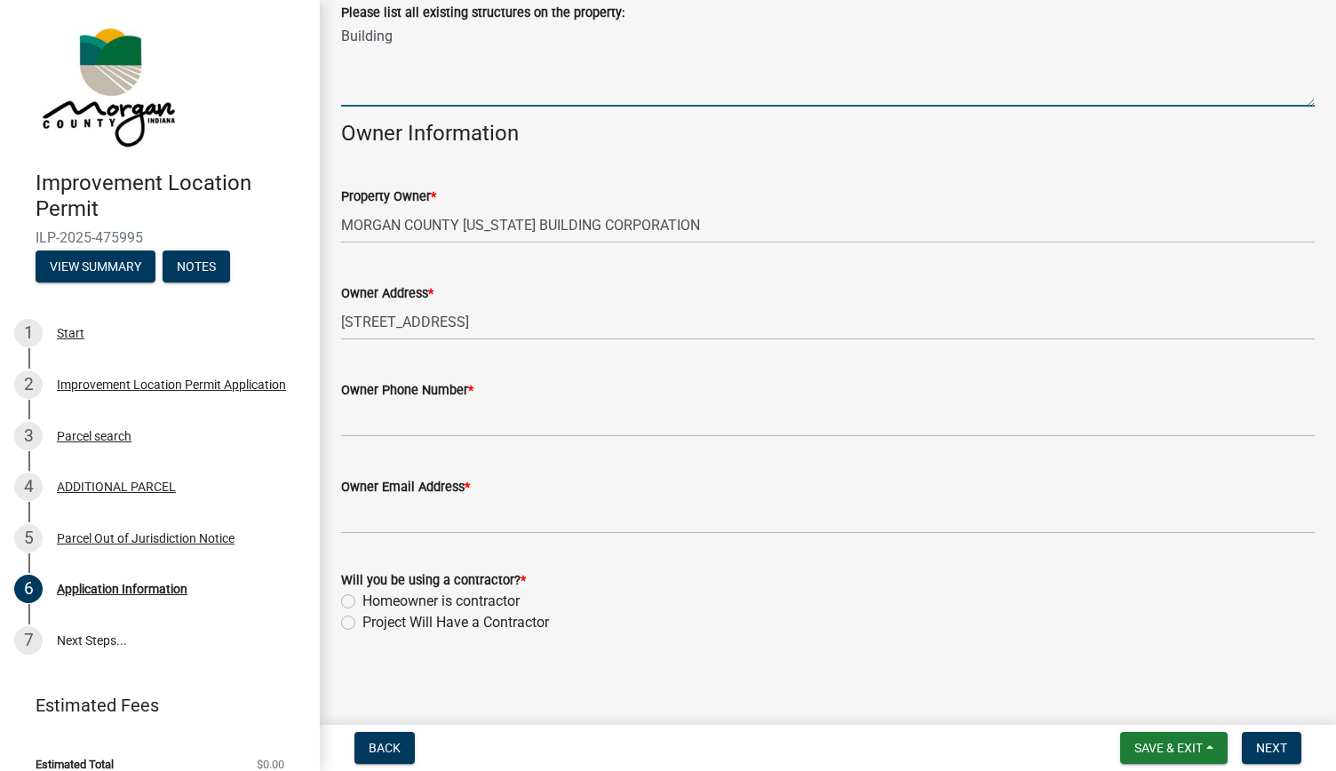
type textarea "Building"
click at [362, 621] on label "Project Will Have a Contractor" at bounding box center [455, 622] width 187 height 21
click at [362, 621] on input "Project Will Have a Contractor" at bounding box center [368, 618] width 12 height 12
radio input "true"
click at [679, 630] on div "Project Will Have a Contractor" at bounding box center [827, 622] width 973 height 21
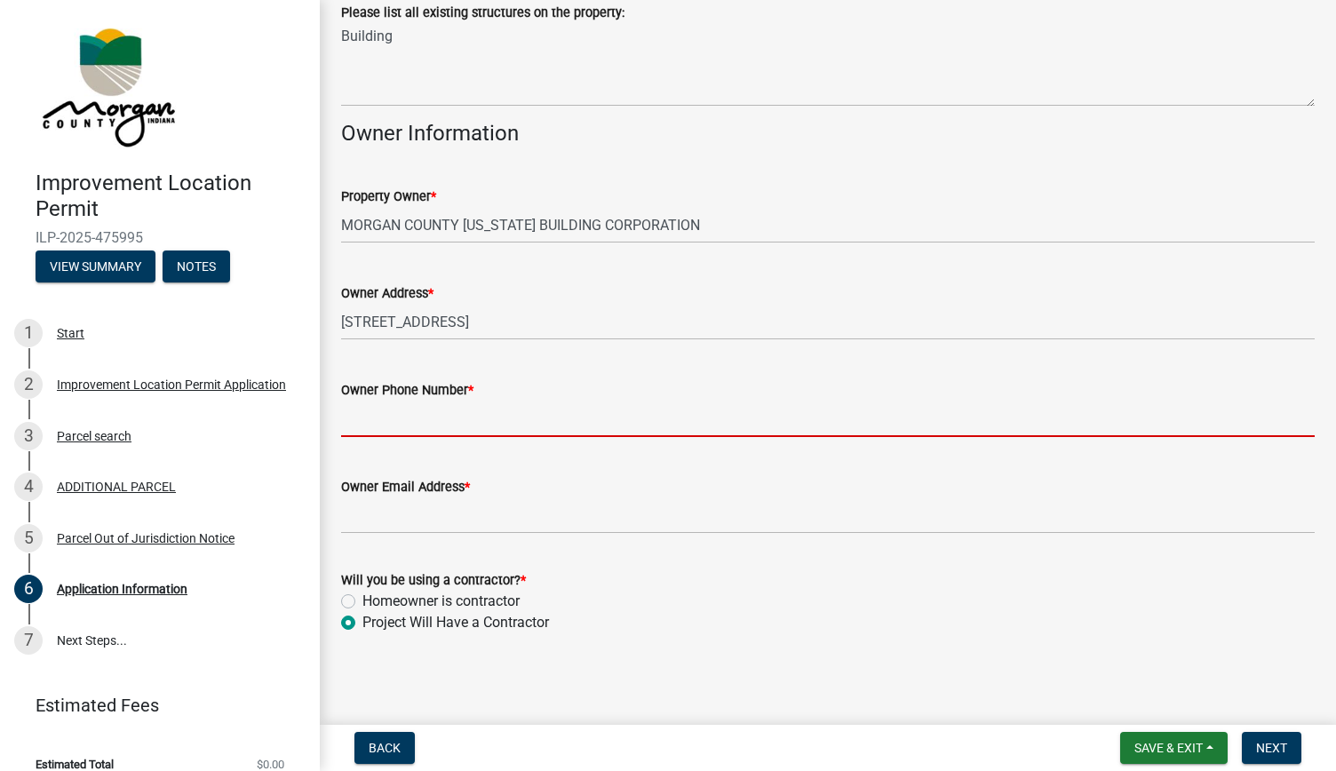
click at [622, 420] on input "Owner Phone Number *" at bounding box center [827, 419] width 973 height 36
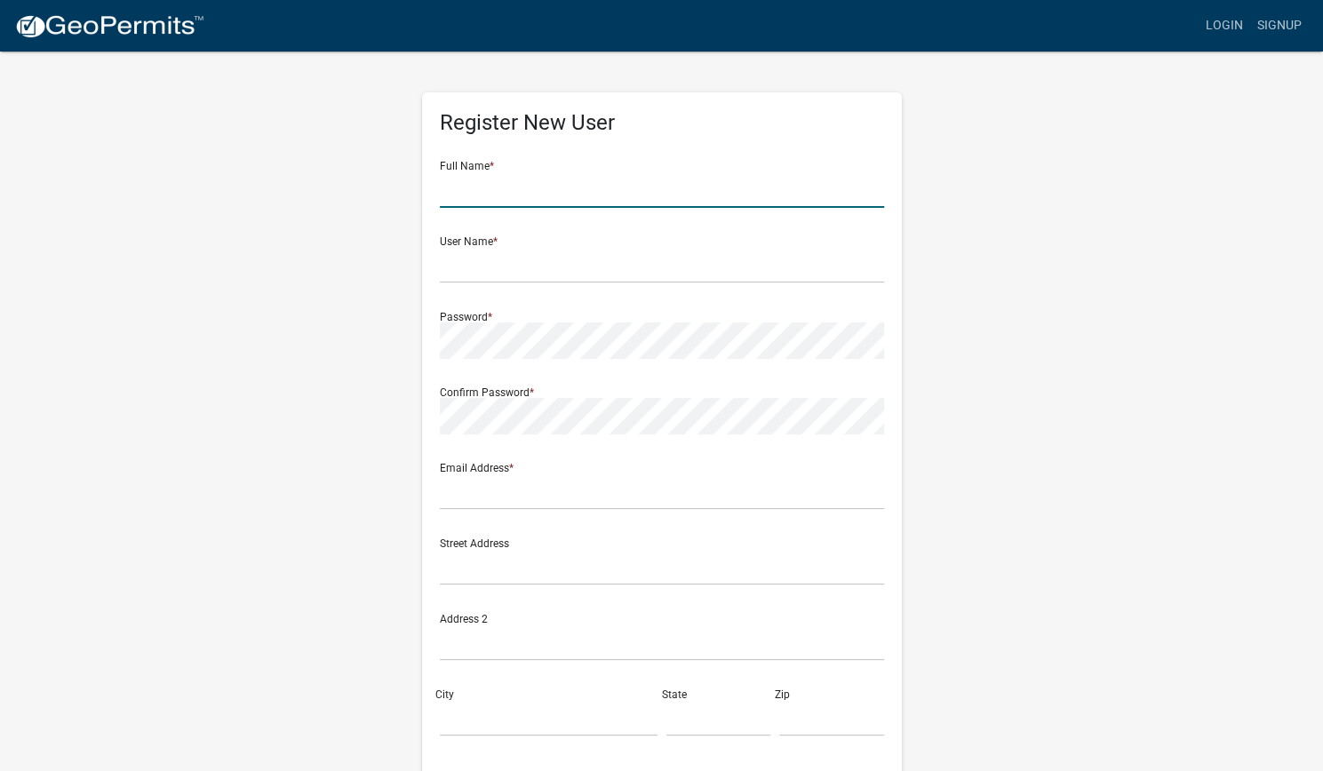
click at [559, 185] on input "text" at bounding box center [662, 189] width 444 height 36
type input "[PERSON_NAME]"
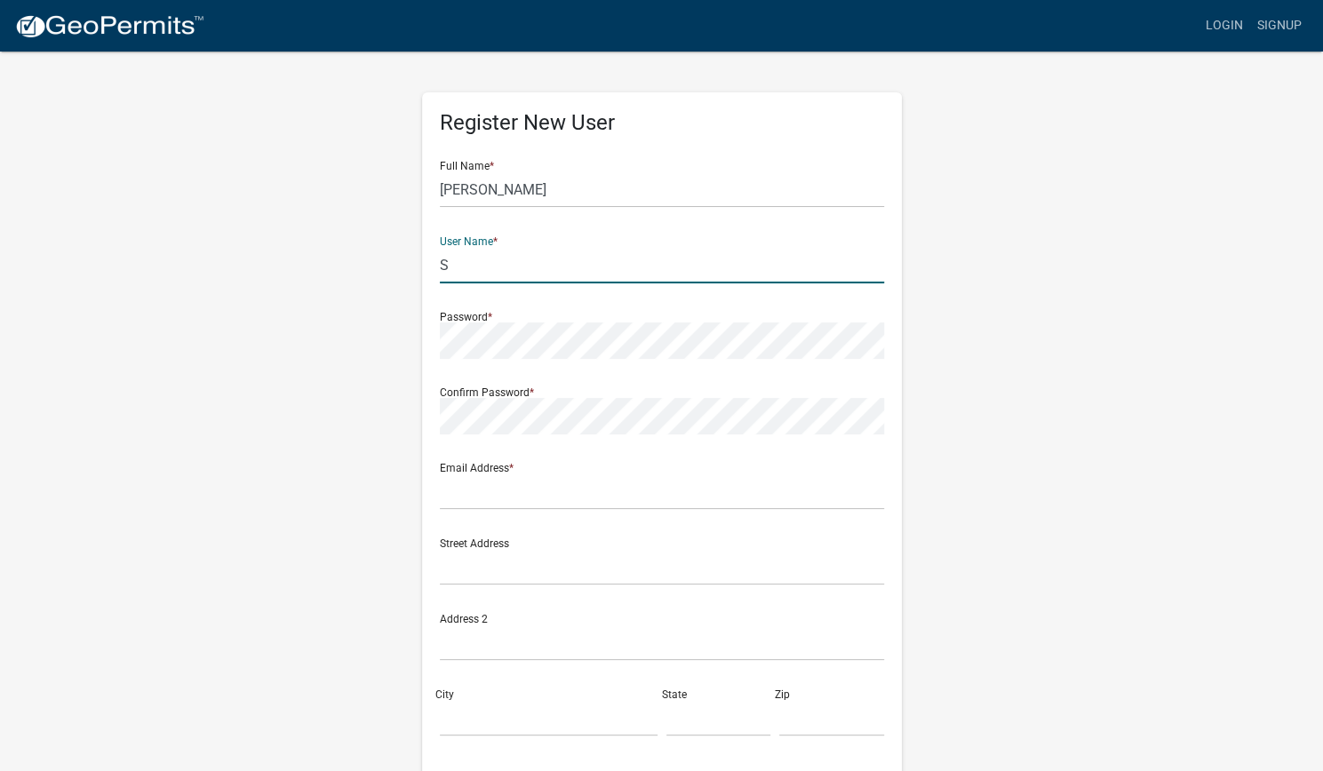
type input "S"
click at [559, 185] on input "[PERSON_NAME]" at bounding box center [662, 189] width 444 height 36
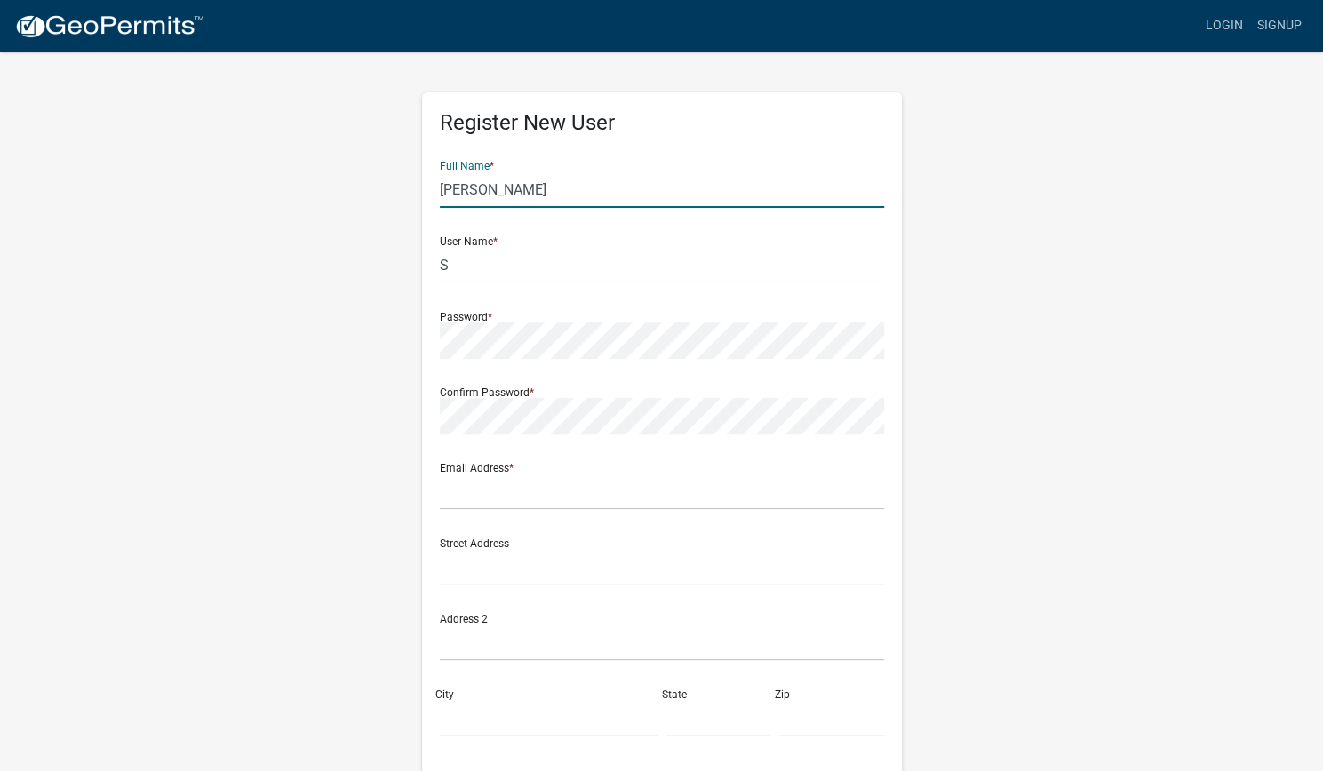
type input "[PERSON_NAME]"
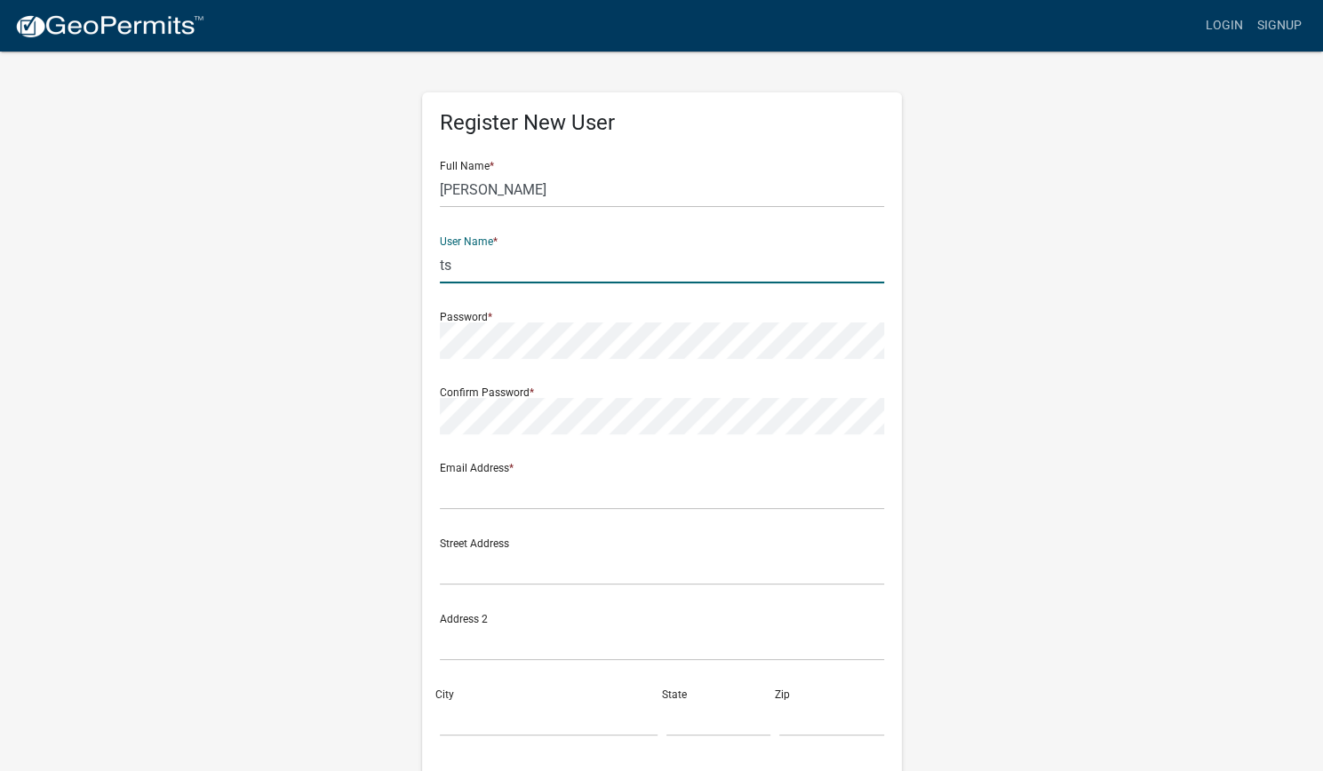
type input "t"
type input "SolentialPM"
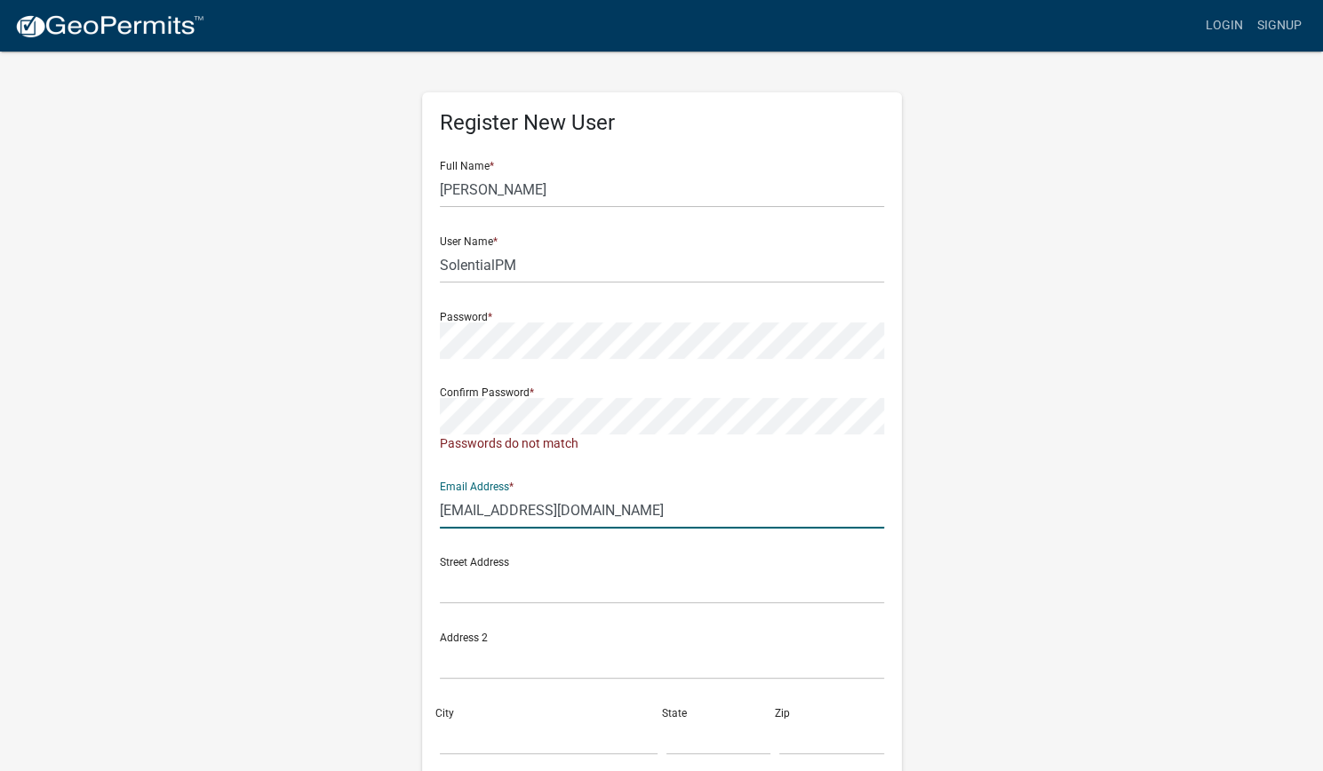
type input "[EMAIL_ADDRESS][DOMAIN_NAME]"
click at [482, 574] on input "text" at bounding box center [662, 586] width 444 height 36
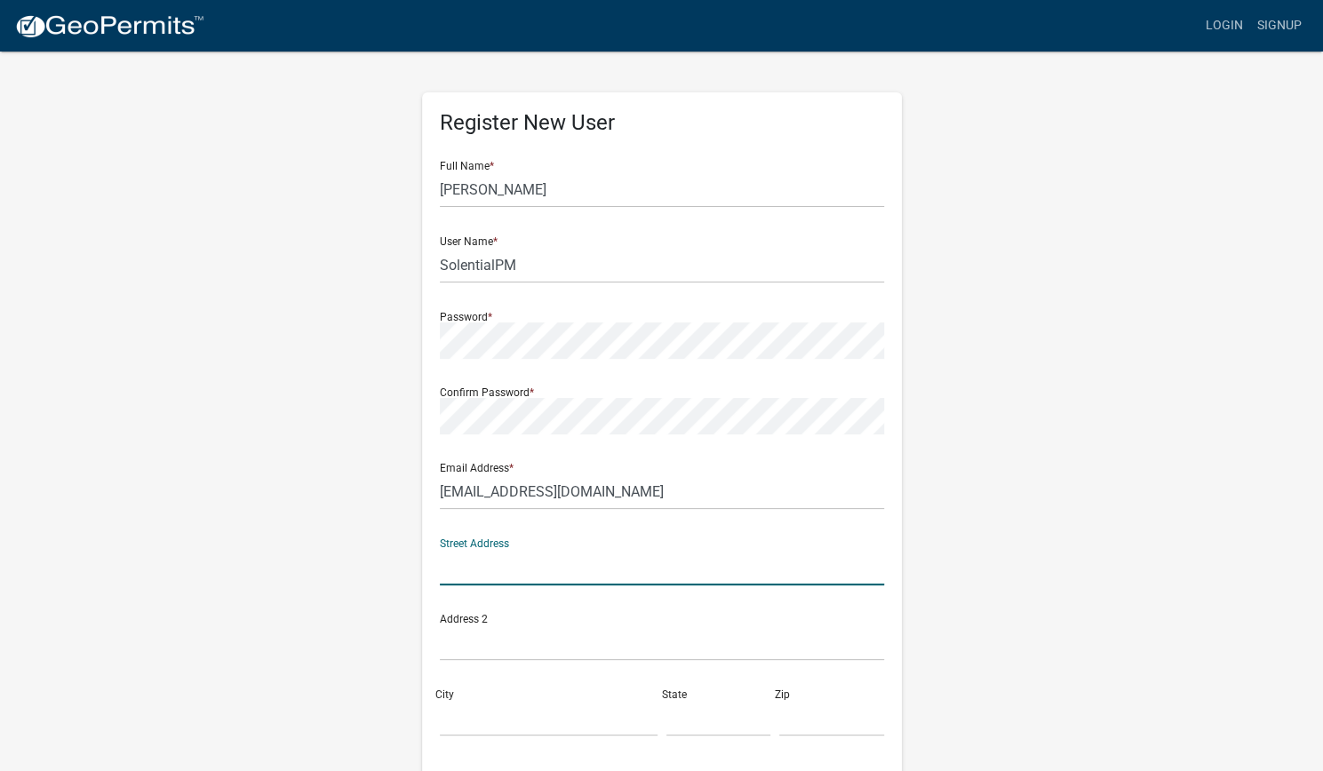
scroll to position [228, 0]
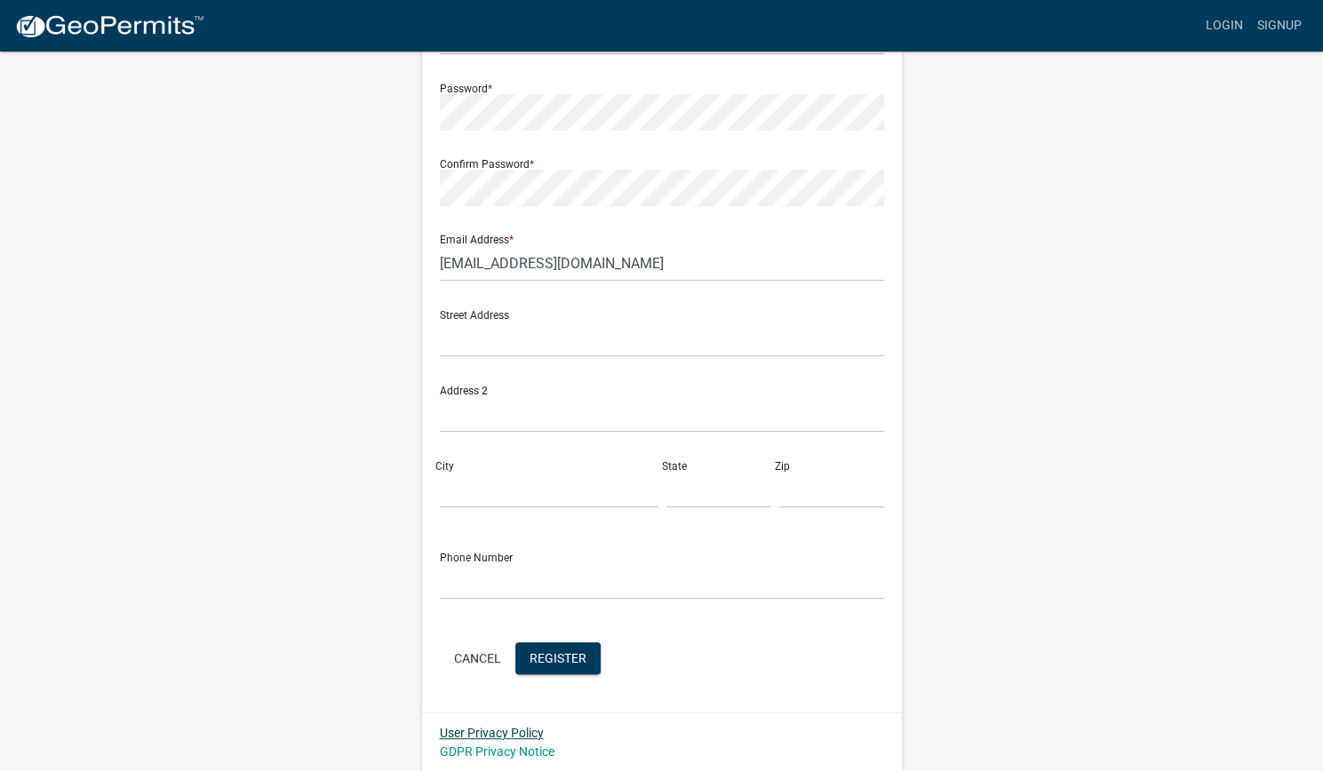
click at [494, 735] on link "User Privacy Policy" at bounding box center [492, 733] width 104 height 14
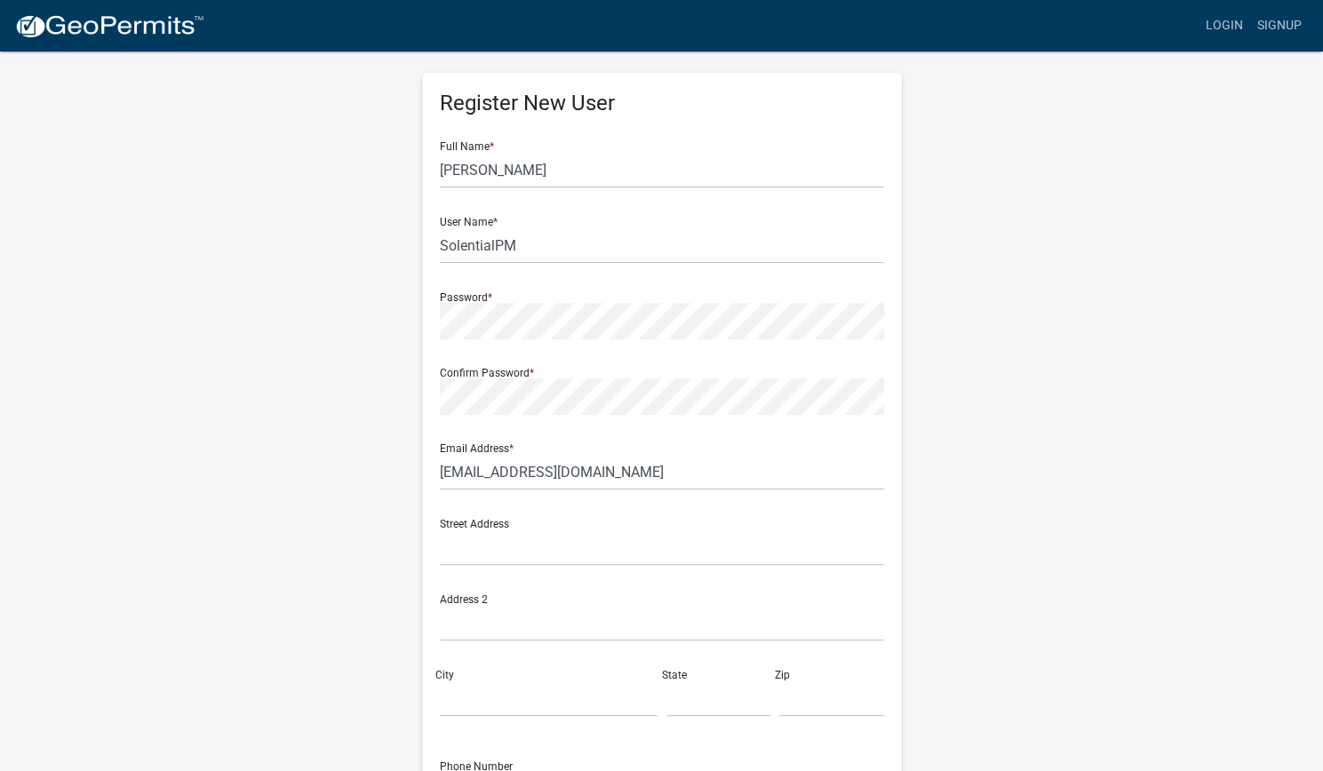
scroll to position [15, 0]
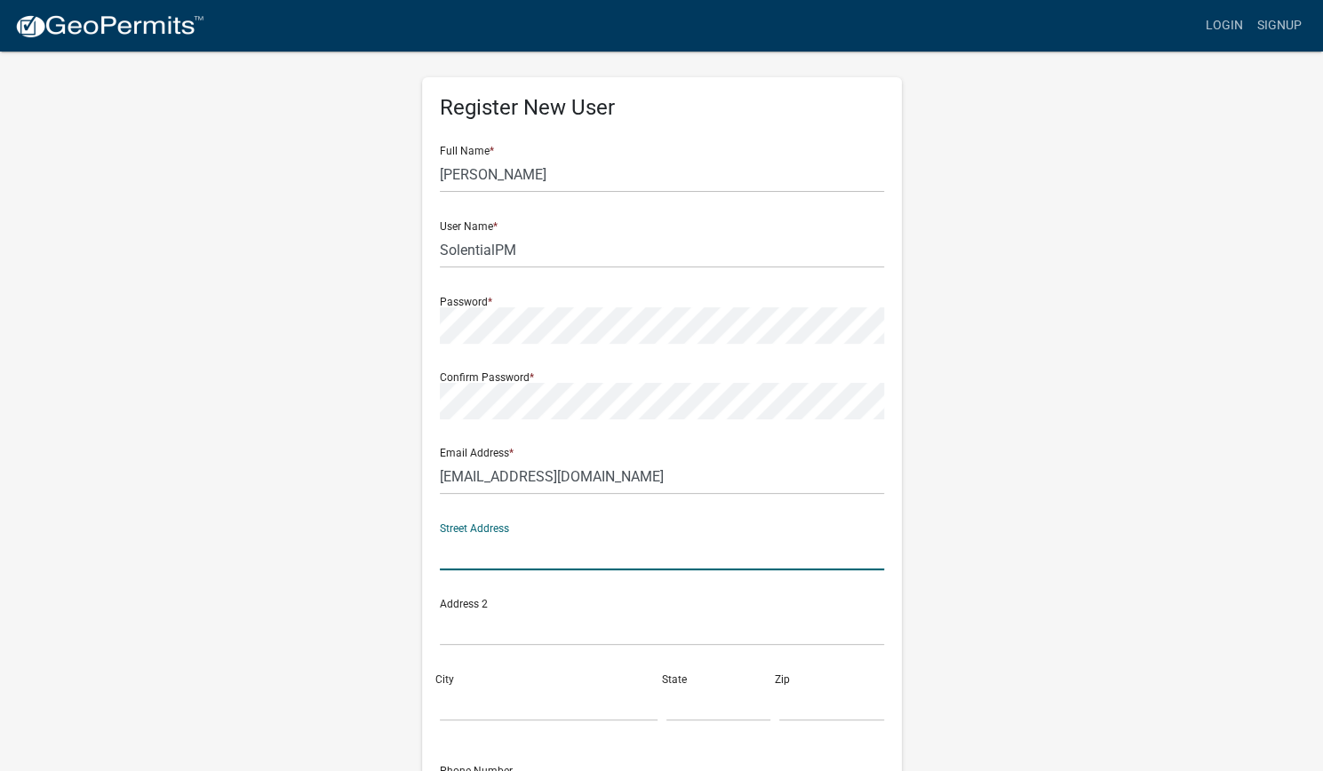
click at [606, 544] on input "text" at bounding box center [662, 552] width 444 height 36
type input "[STREET_ADDRESS][US_STATE]"
type input "Carmel"
type input "[US_STATE]"
type input "46032"
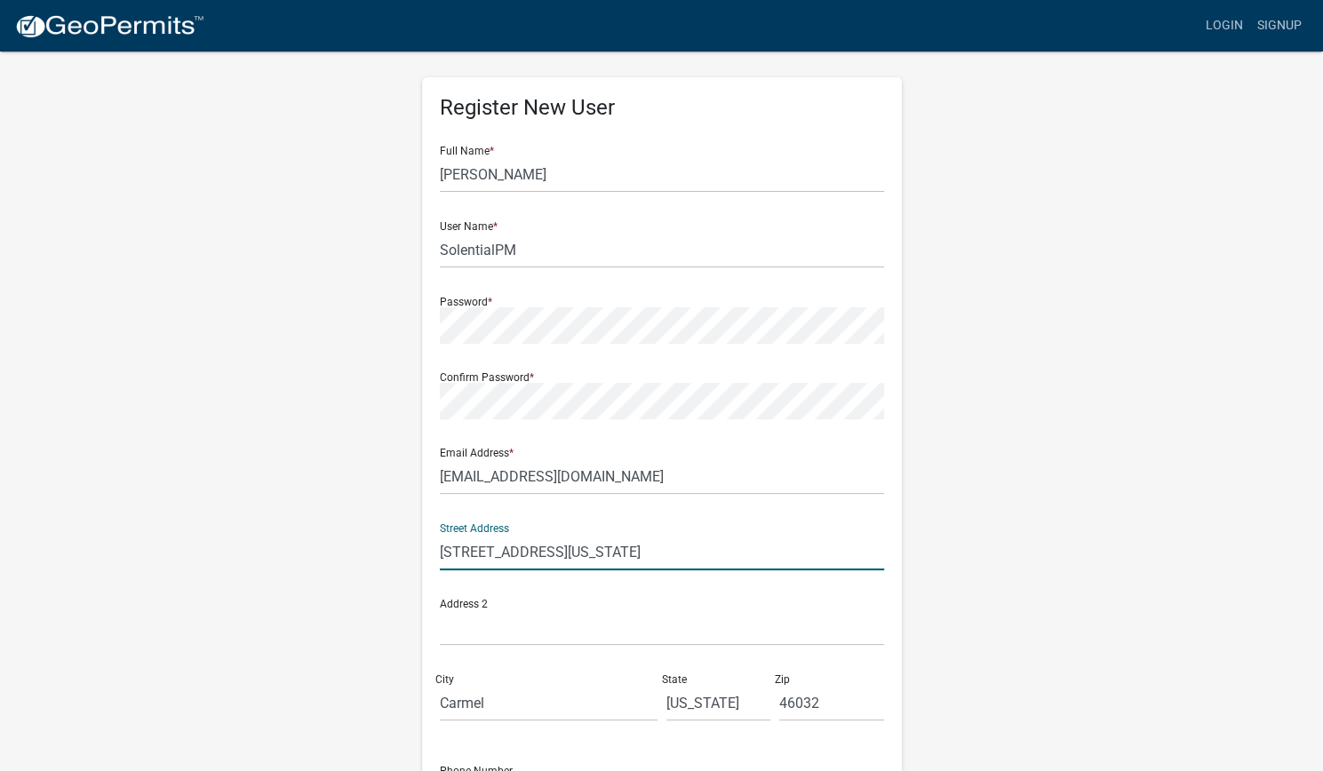
click at [996, 559] on div "Register New User Full Name * [PERSON_NAME] User Name * SolentialPM Password * …" at bounding box center [661, 510] width 1013 height 950
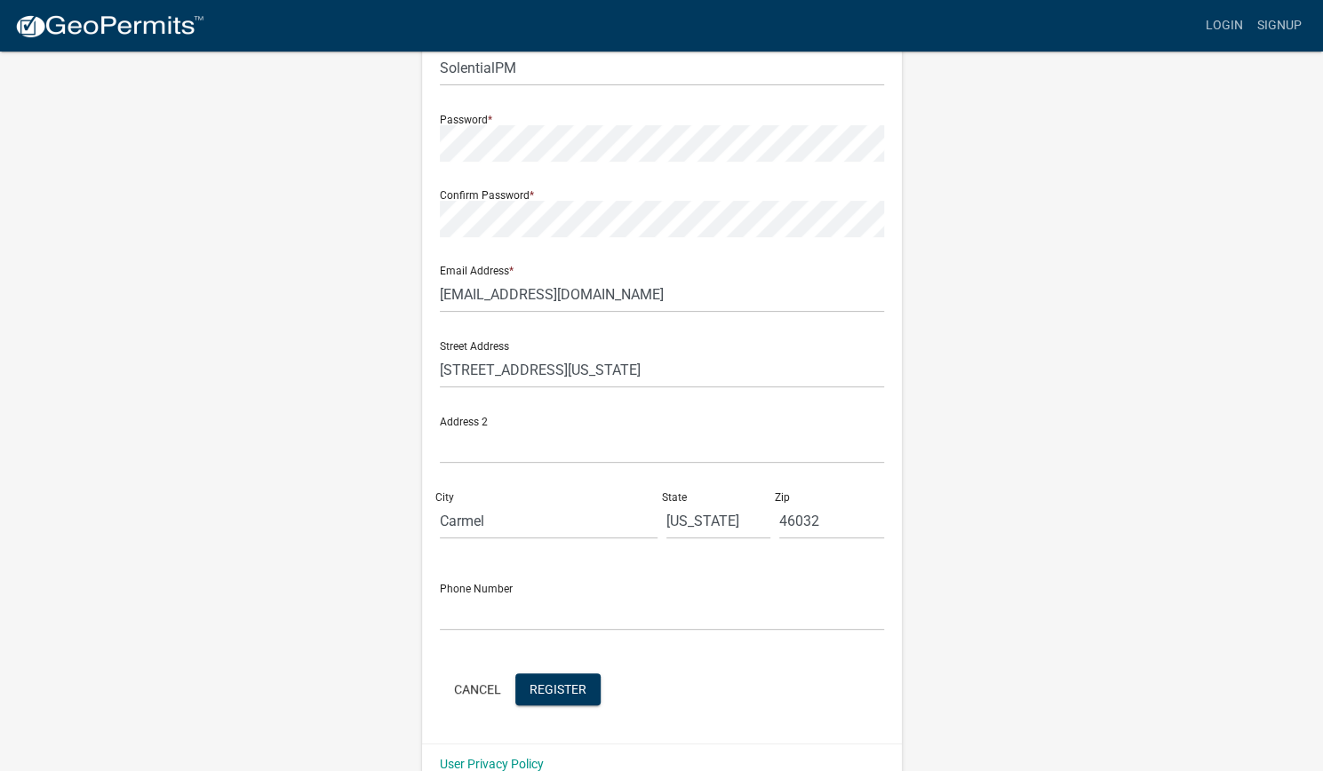
scroll to position [228, 0]
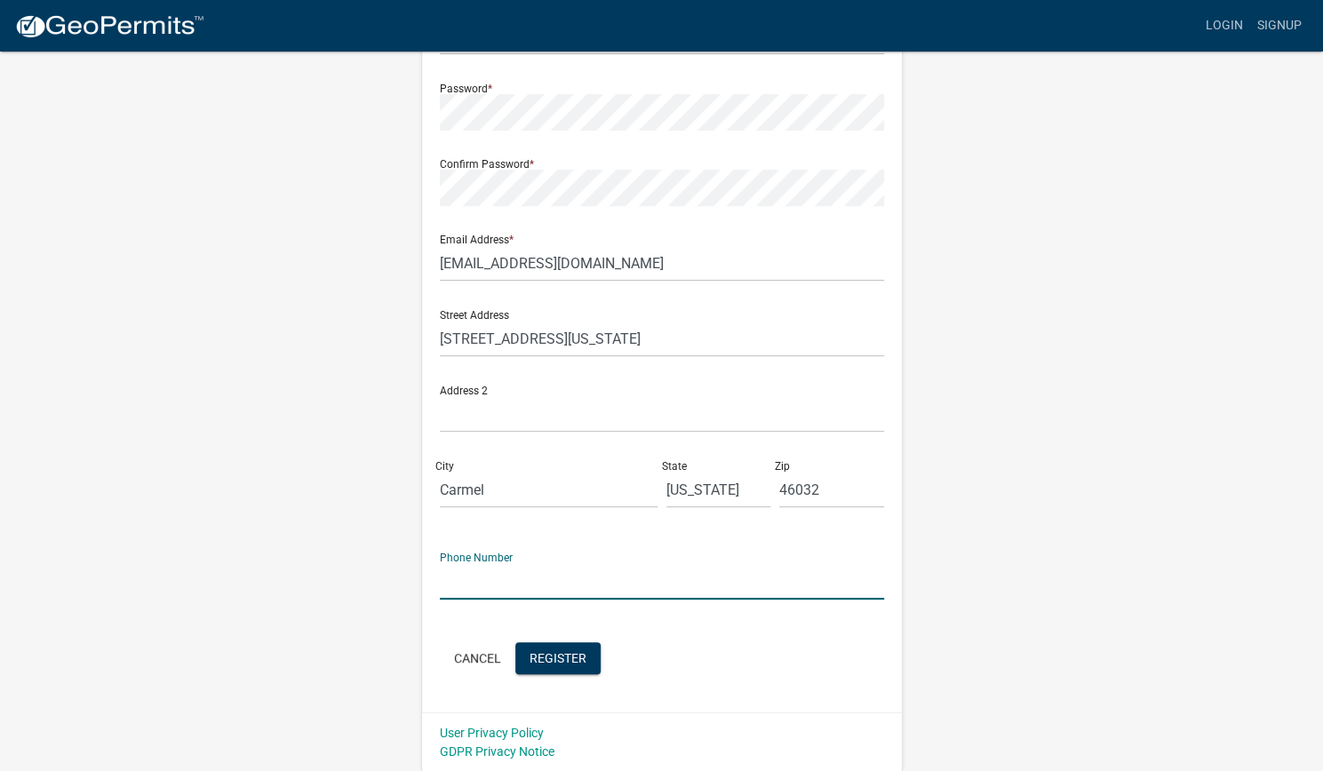
click at [654, 591] on input "text" at bounding box center [662, 581] width 444 height 36
type input "7655913987"
click at [1052, 635] on div "Register New User Full Name * [PERSON_NAME] User Name * SolentialPM Password * …" at bounding box center [661, 296] width 1013 height 950
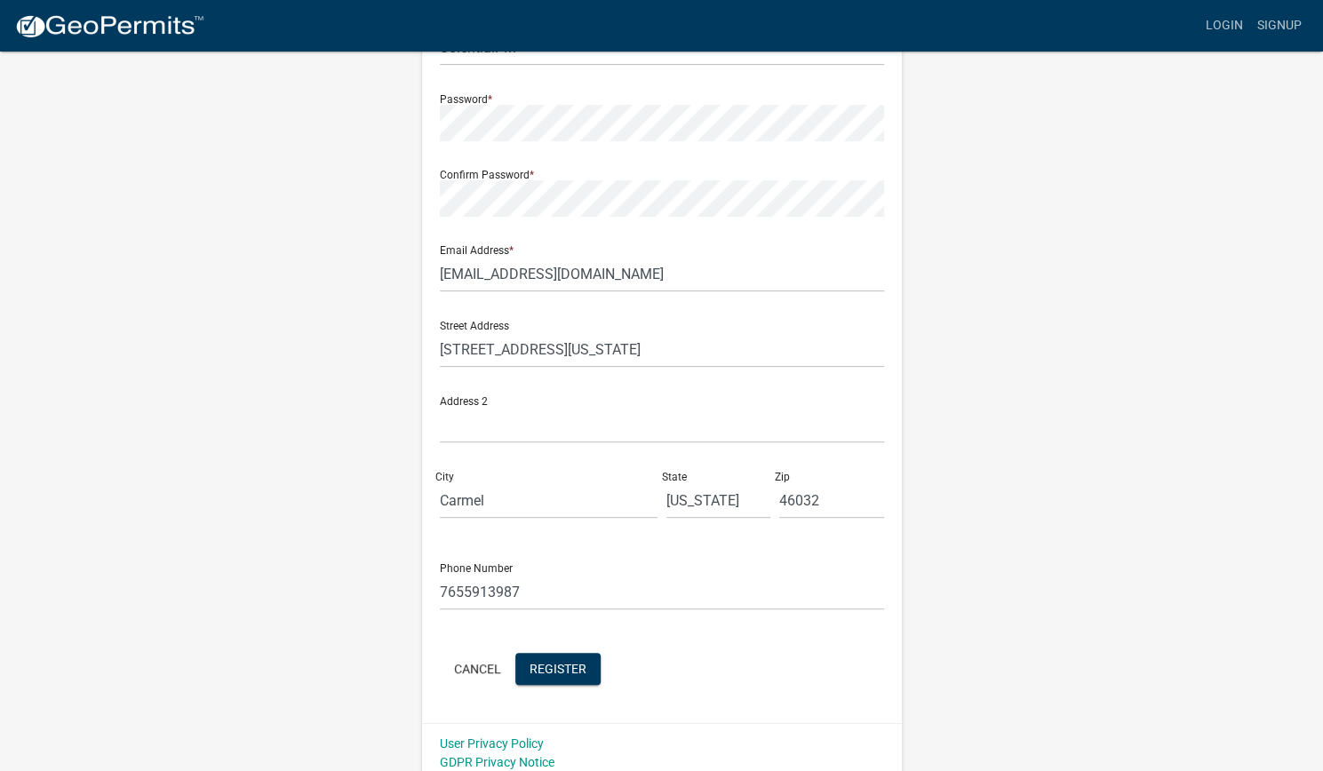
scroll to position [220, 0]
click at [577, 668] on span "Register" at bounding box center [557, 665] width 57 height 14
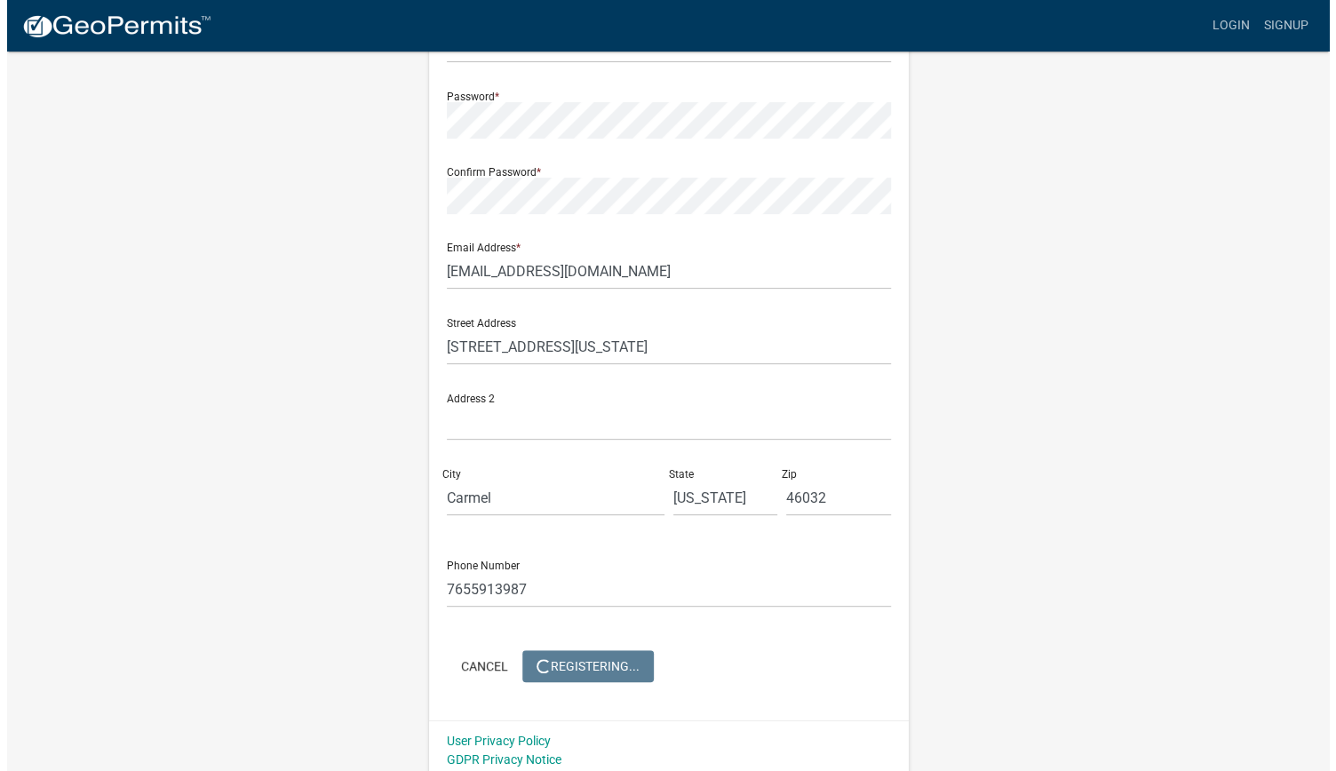
scroll to position [0, 0]
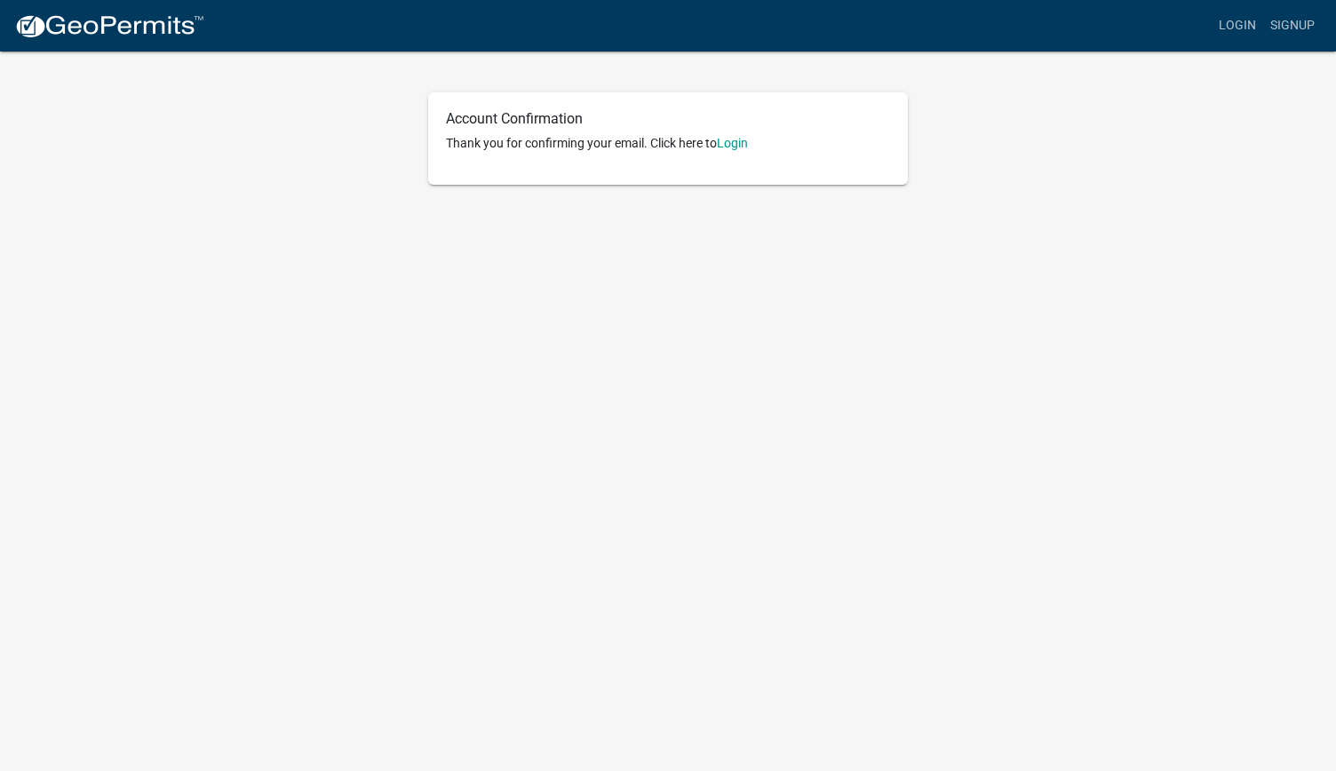
click at [721, 148] on p "Thank you for confirming your email. Click here to Login" at bounding box center [668, 143] width 444 height 19
click at [1242, 18] on link "Login" at bounding box center [1238, 26] width 52 height 34
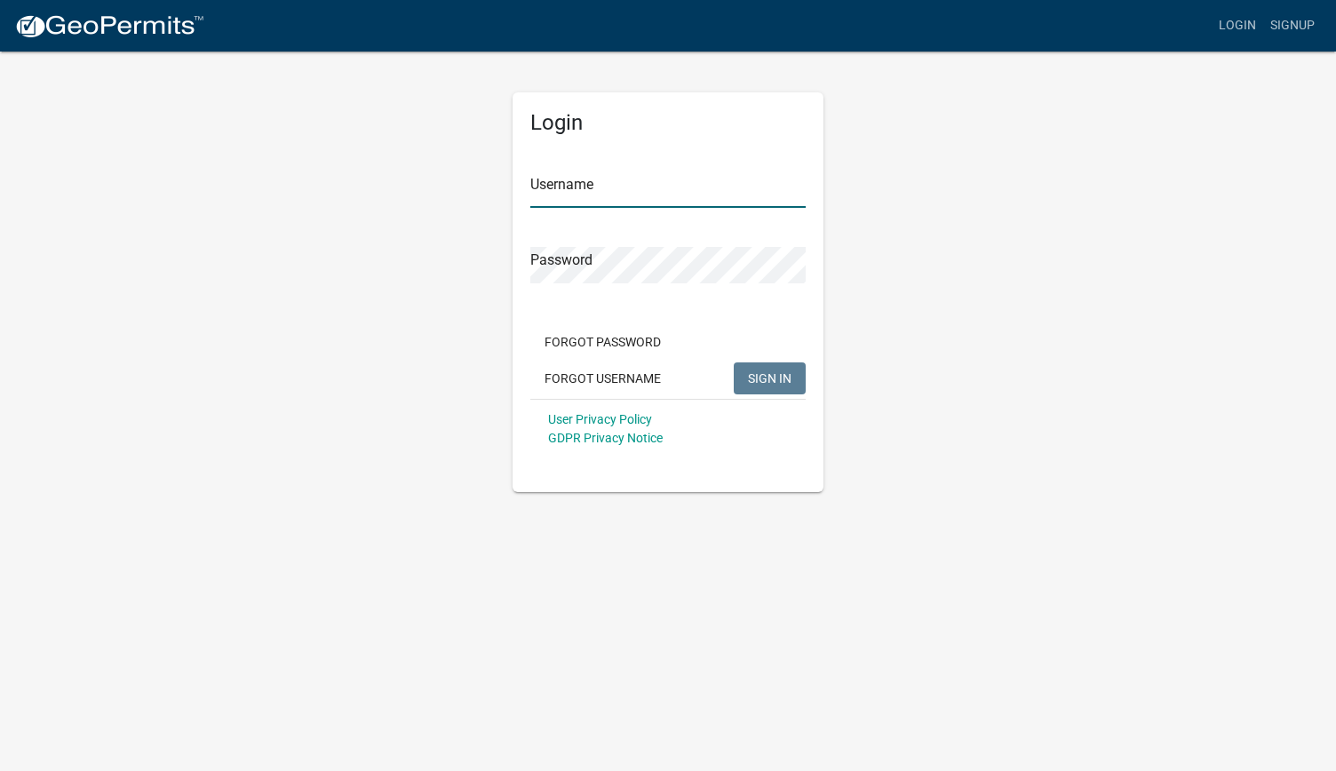
type input "SolentialPM"
click at [970, 223] on div "Login Username SolentialPM Password Forgot Password Forgot Username SIGN IN Use…" at bounding box center [668, 271] width 1013 height 442
